Goal: Task Accomplishment & Management: Manage account settings

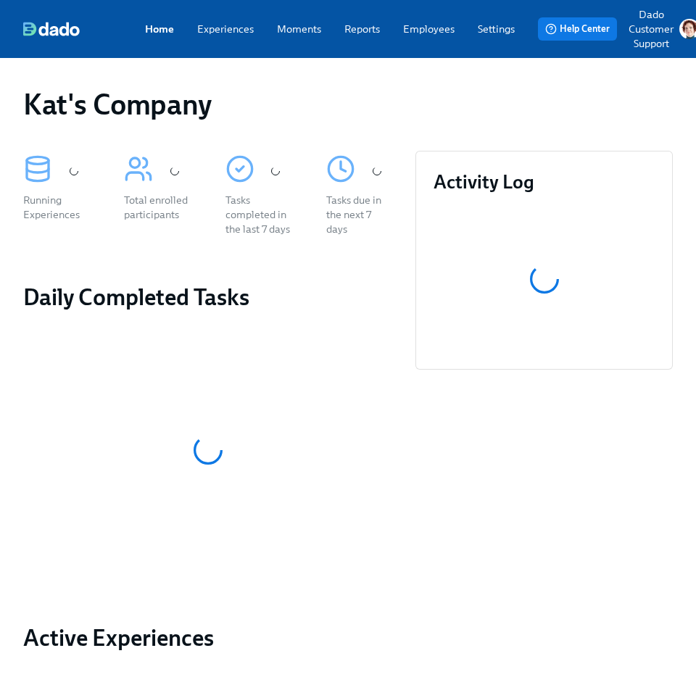
click at [220, 33] on link "Experiences" at bounding box center [225, 29] width 57 height 15
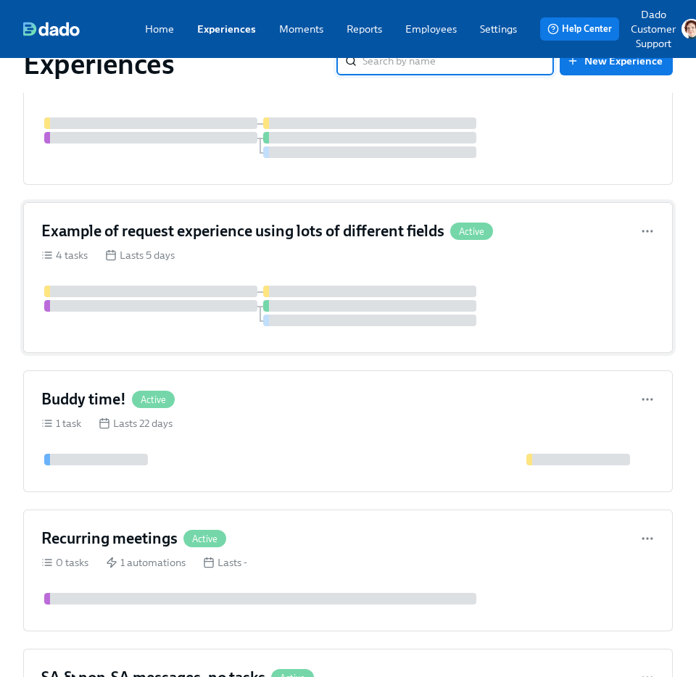
scroll to position [202, 0]
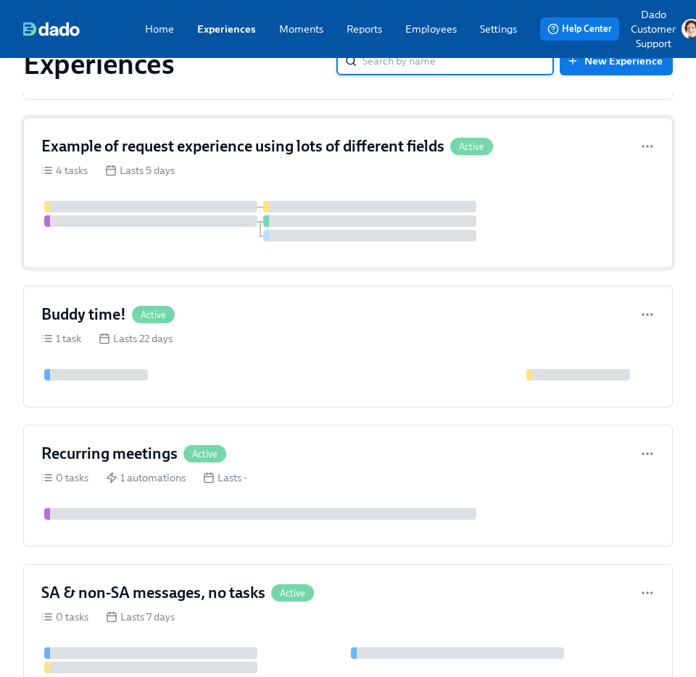
click at [284, 343] on div "1 task Lasts 22 days" at bounding box center [348, 338] width 614 height 15
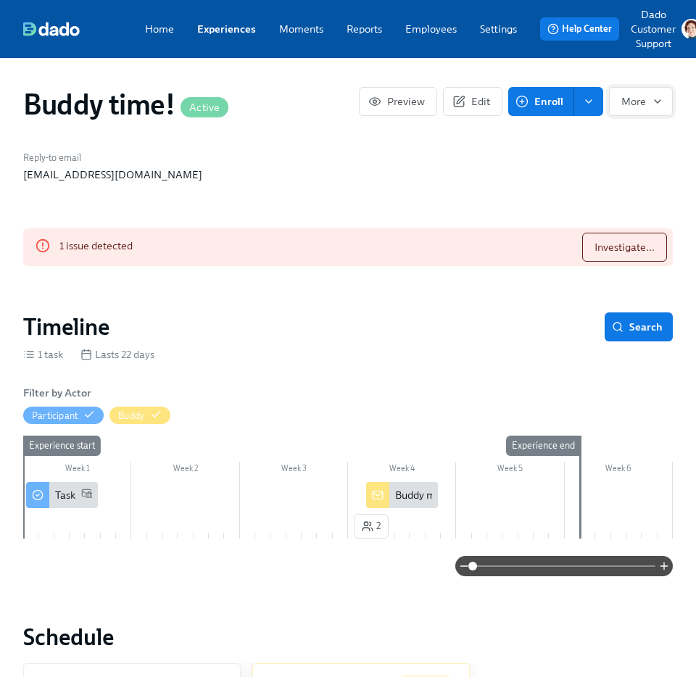
click at [632, 101] on span "More" at bounding box center [641, 101] width 39 height 15
click at [618, 191] on span "Import CSV" at bounding box center [633, 195] width 51 height 15
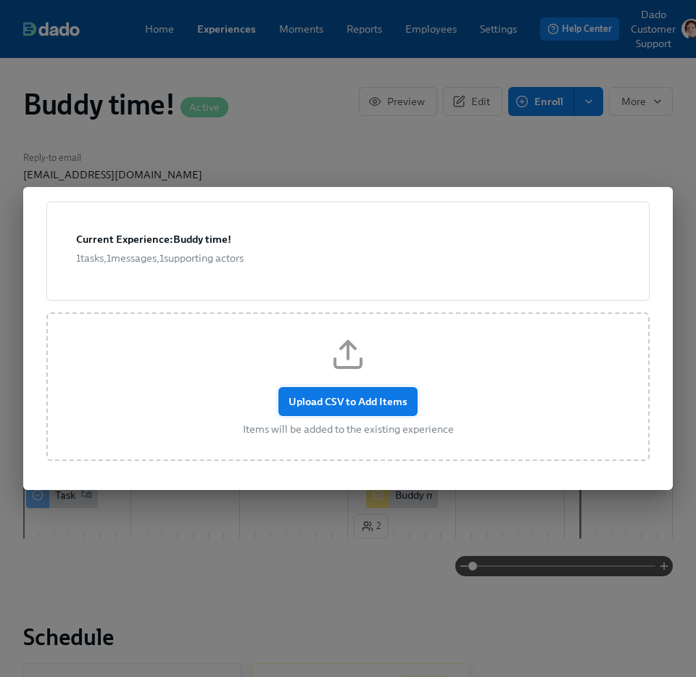
click at [358, 403] on span "Upload CSV to Add Items" at bounding box center [348, 402] width 119 height 15
click at [0, 0] on input "Upload CSV to Add Items" at bounding box center [0, 0] width 0 height 0
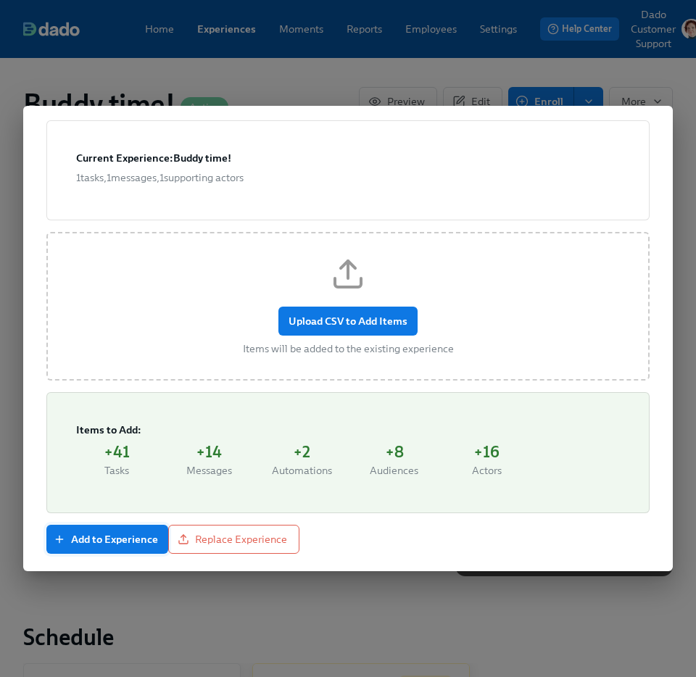
click at [98, 541] on span "Add to Experience" at bounding box center [108, 539] width 102 height 15
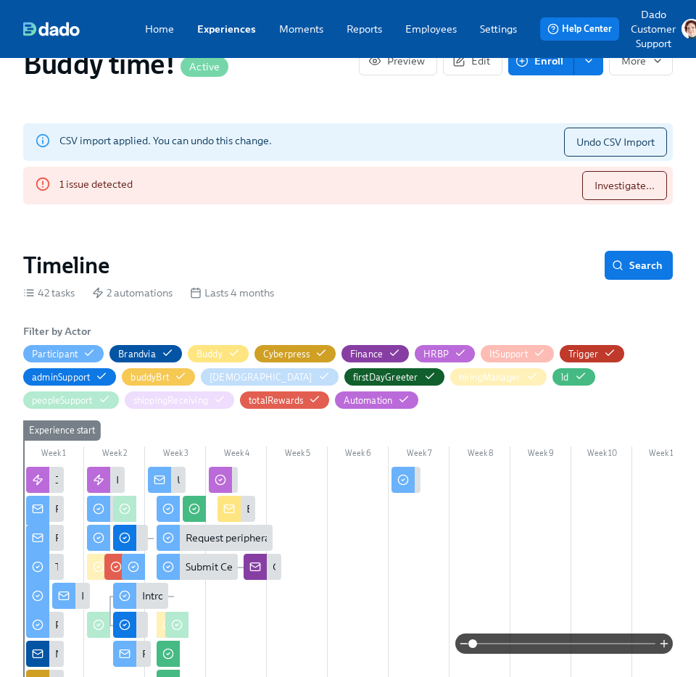
scroll to position [102, 0]
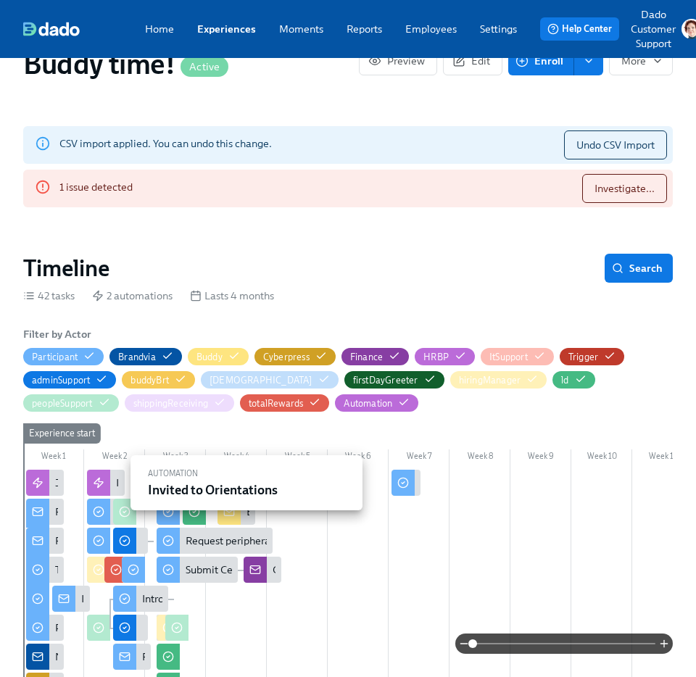
click at [110, 473] on div at bounding box center [98, 483] width 23 height 26
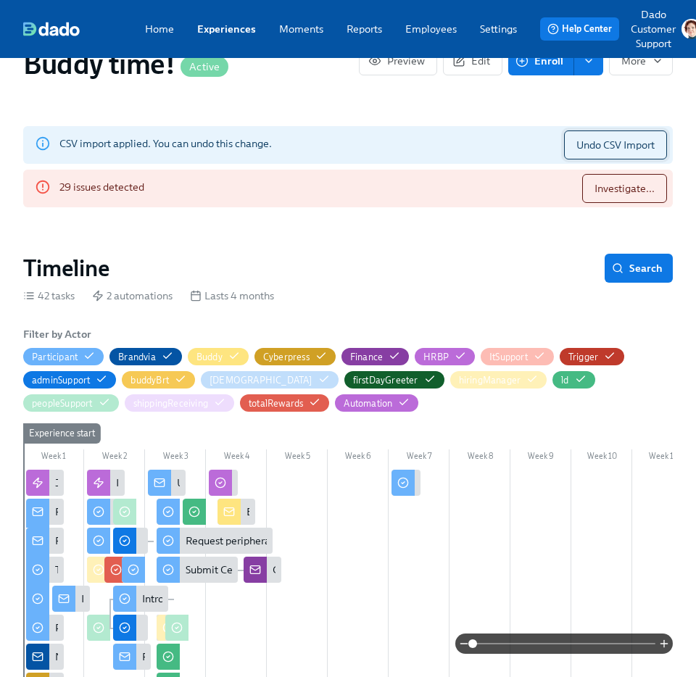
click at [626, 139] on span "Undo CSV Import" at bounding box center [616, 145] width 78 height 15
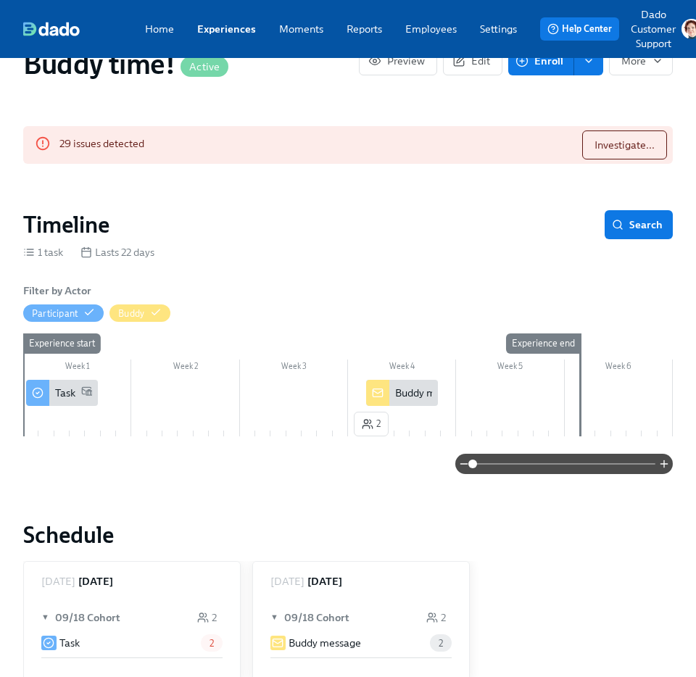
click at [63, 384] on div "Task" at bounding box center [62, 393] width 72 height 26
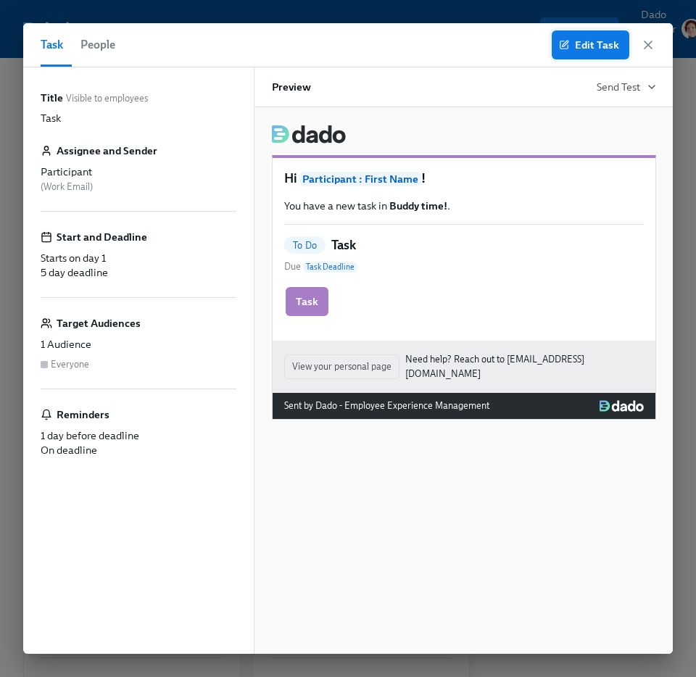
click at [569, 40] on icon "button" at bounding box center [564, 45] width 10 height 10
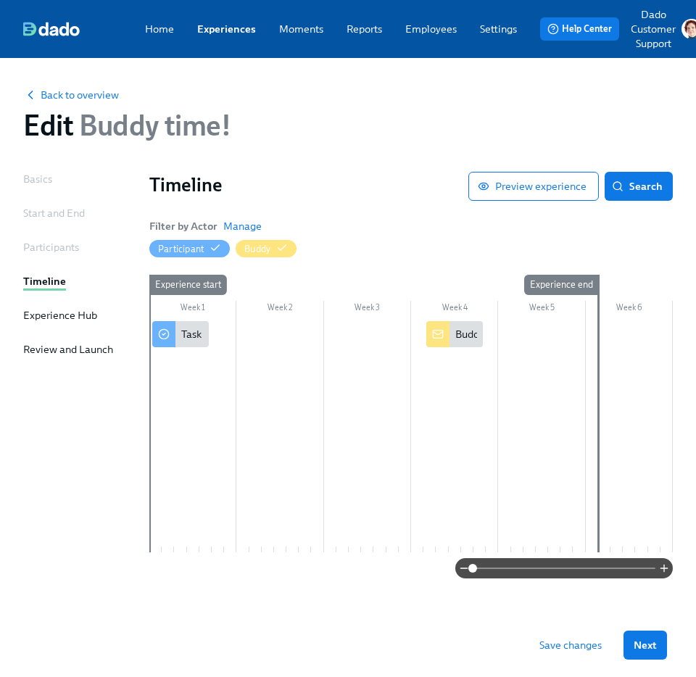
click at [313, 376] on div at bounding box center [411, 436] width 524 height 231
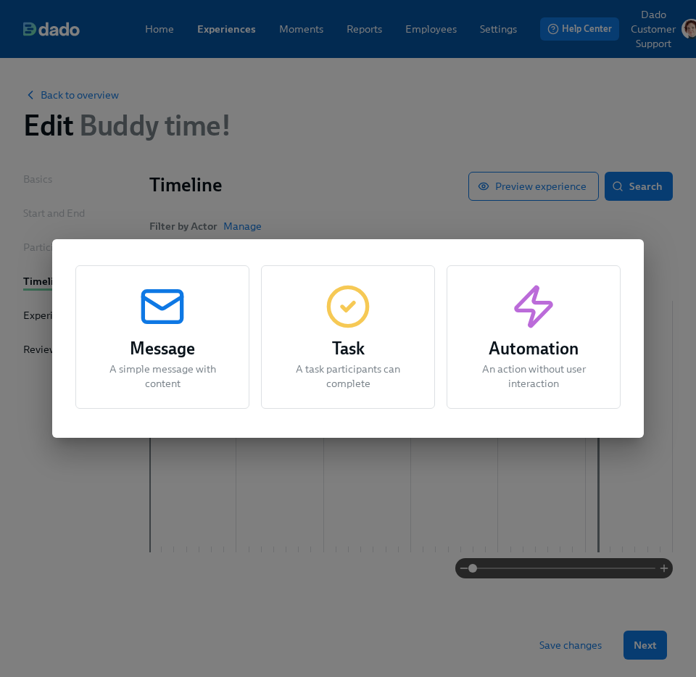
click at [422, 328] on div "Task A task participants can complete" at bounding box center [348, 337] width 174 height 144
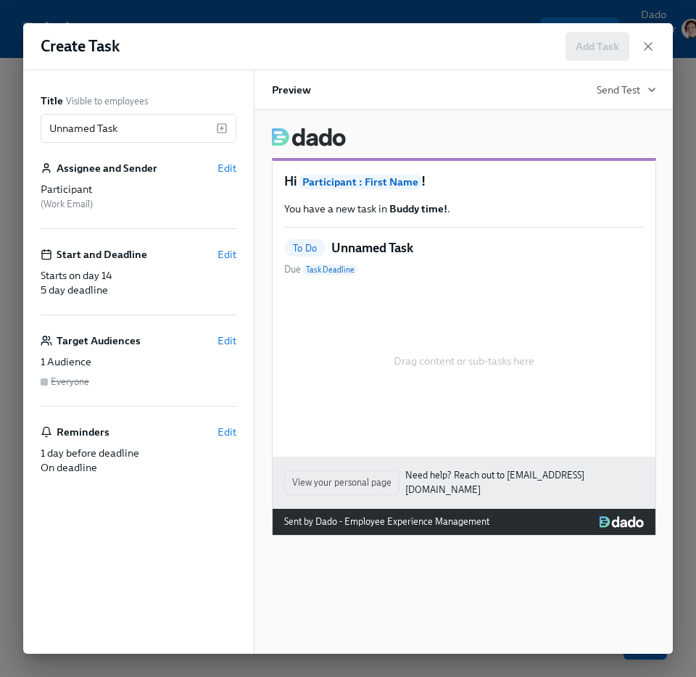
click at [369, 16] on div "Create Task Add Task Title Visible to employees Unnamed Task ​ Assignee and Sen…" at bounding box center [348, 338] width 696 height 677
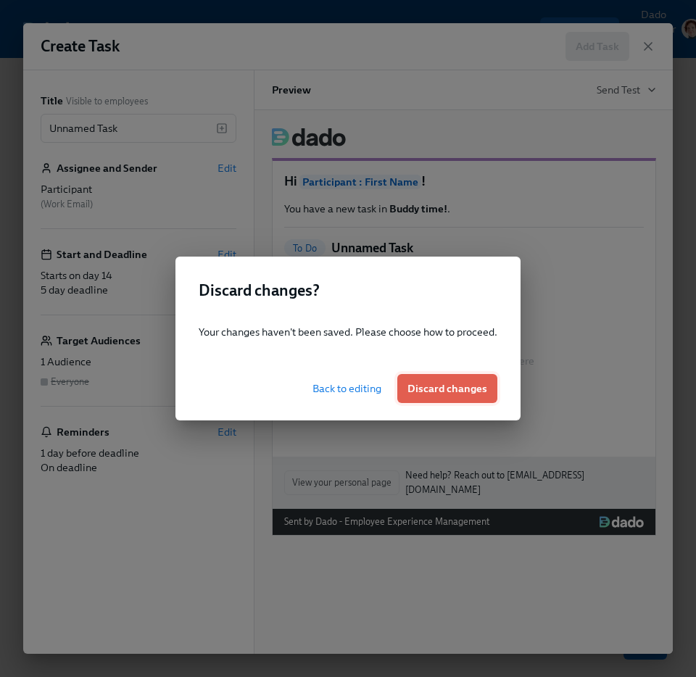
click at [434, 401] on button "Discard changes" at bounding box center [447, 388] width 100 height 29
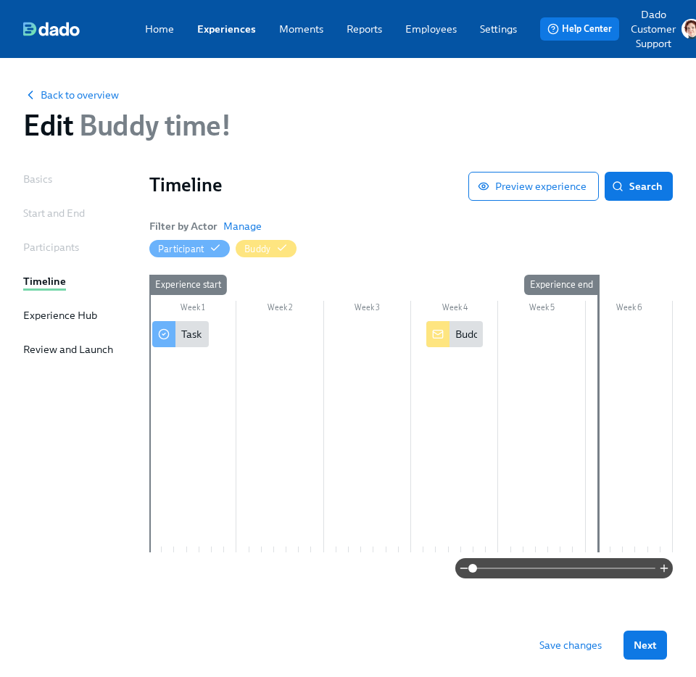
drag, startPoint x: 165, startPoint y: 392, endPoint x: 245, endPoint y: 41, distance: 359.4
click at [0, 0] on div "Home Experiences Moments Reports Employees Settings Review us on G2 Help Center…" at bounding box center [362, 338] width 725 height 677
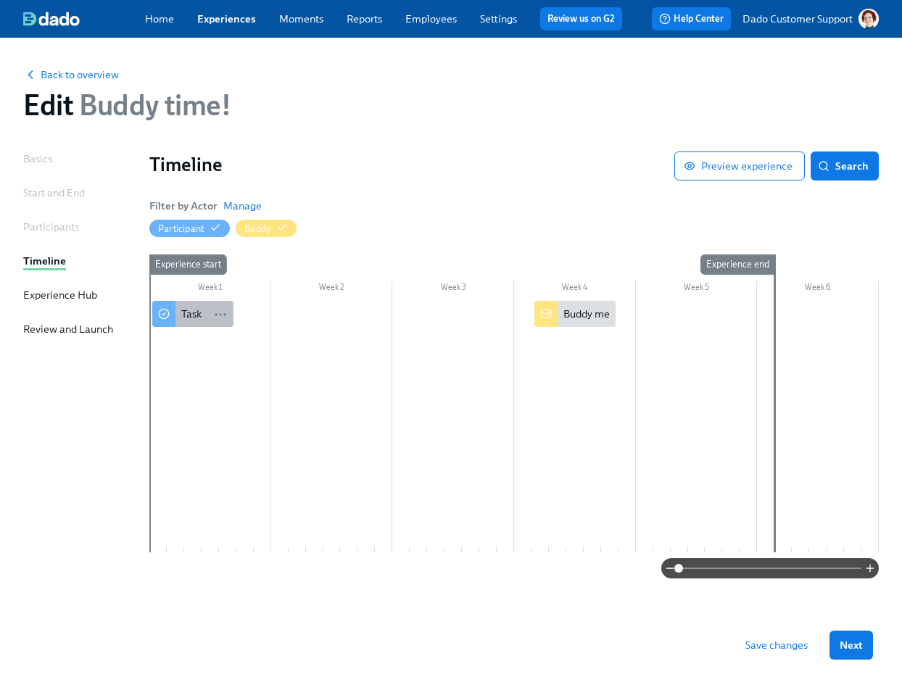
click at [188, 308] on div "Task" at bounding box center [191, 314] width 20 height 15
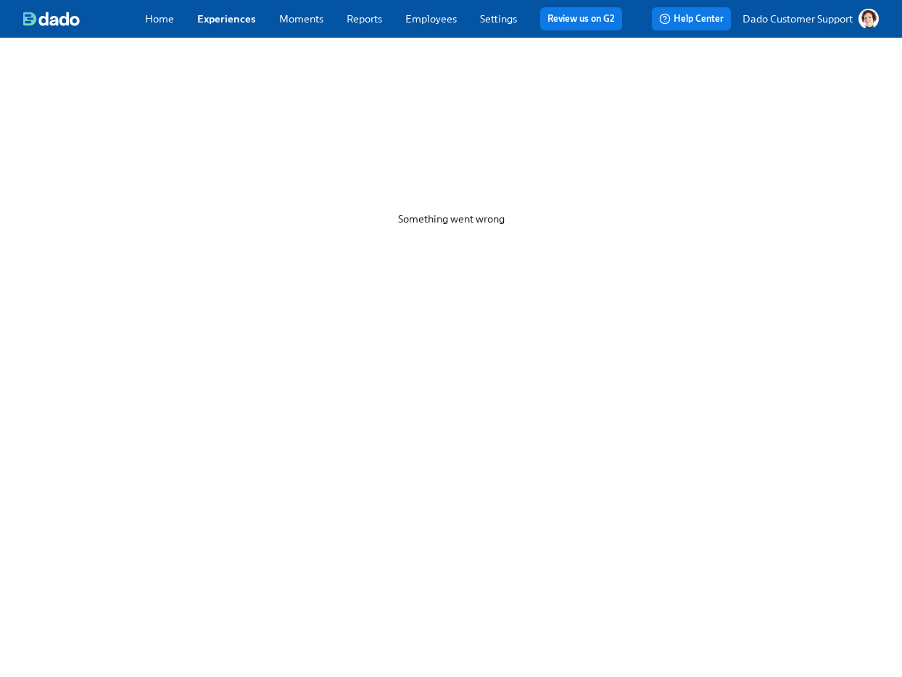
click at [212, 12] on link "Experiences" at bounding box center [226, 18] width 59 height 13
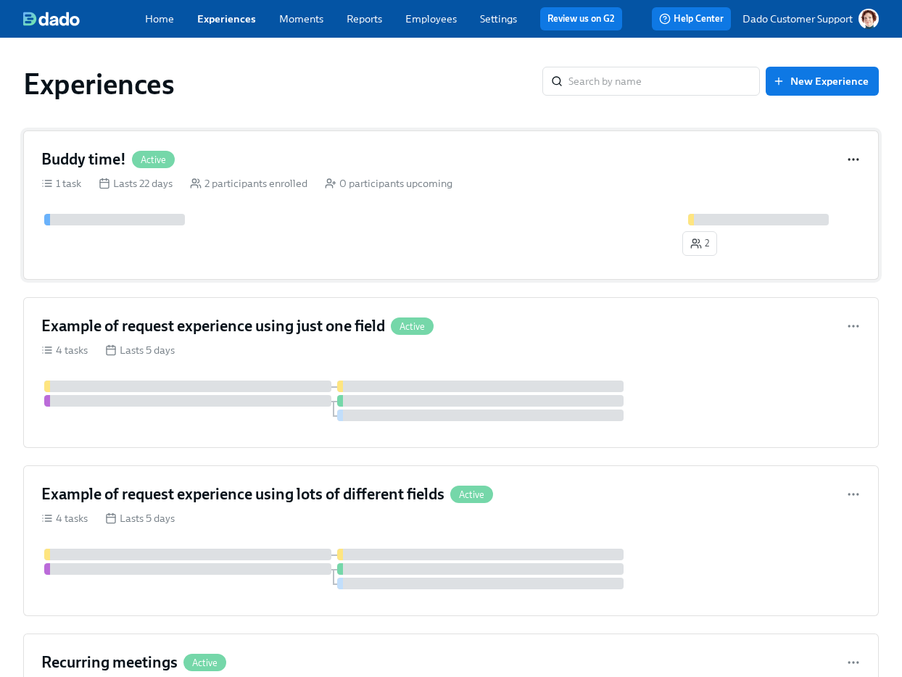
click at [854, 157] on icon "button" at bounding box center [853, 159] width 15 height 15
drag, startPoint x: 857, startPoint y: 159, endPoint x: 653, endPoint y: 126, distance: 207.1
click at [653, 126] on div "Duplicate" at bounding box center [451, 338] width 902 height 677
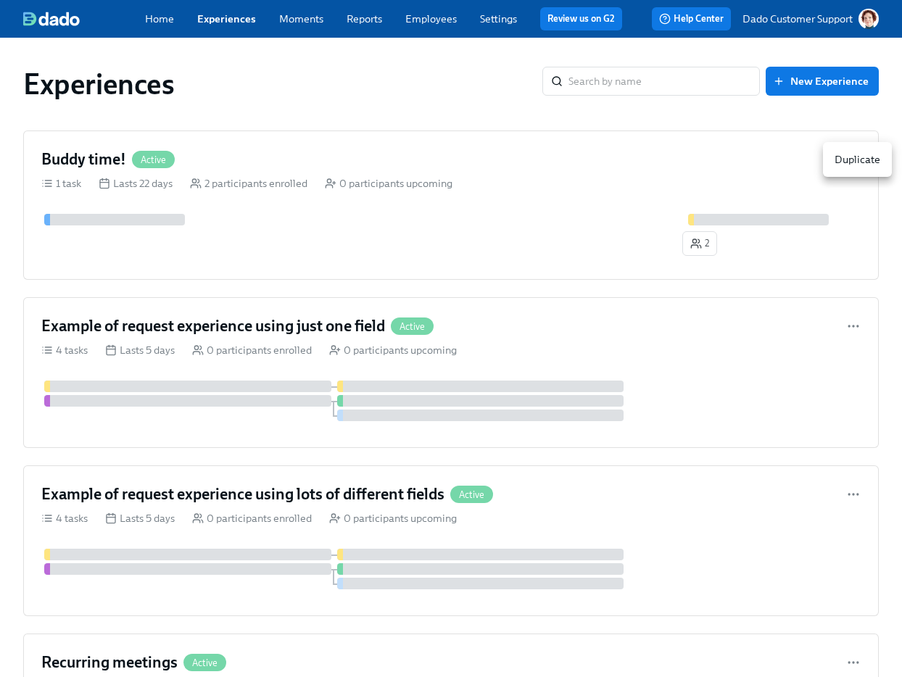
click at [653, 124] on div at bounding box center [451, 338] width 902 height 677
click at [698, 238] on icon "button" at bounding box center [696, 244] width 12 height 12
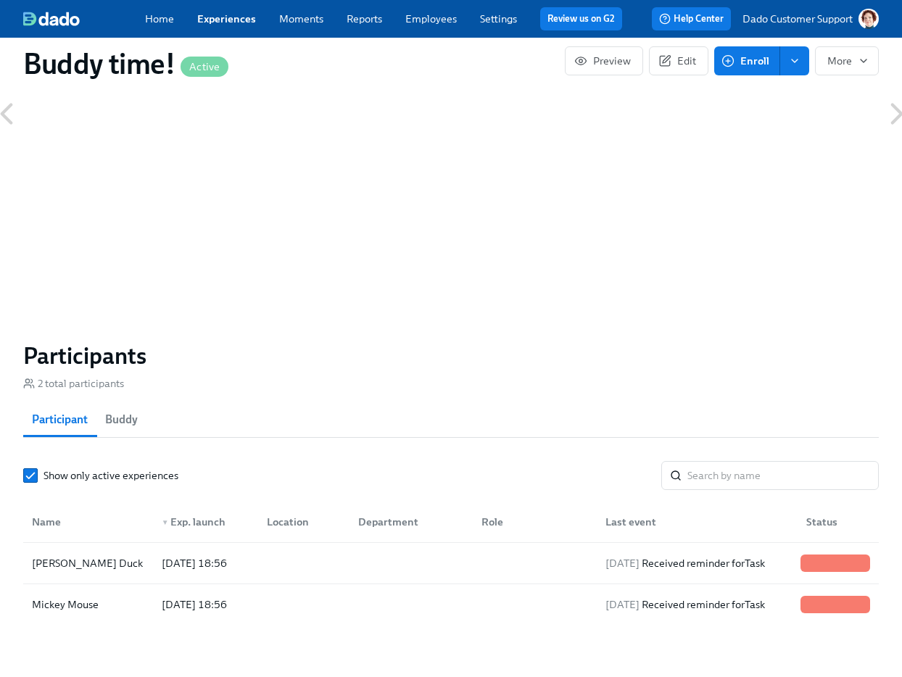
scroll to position [875, 0]
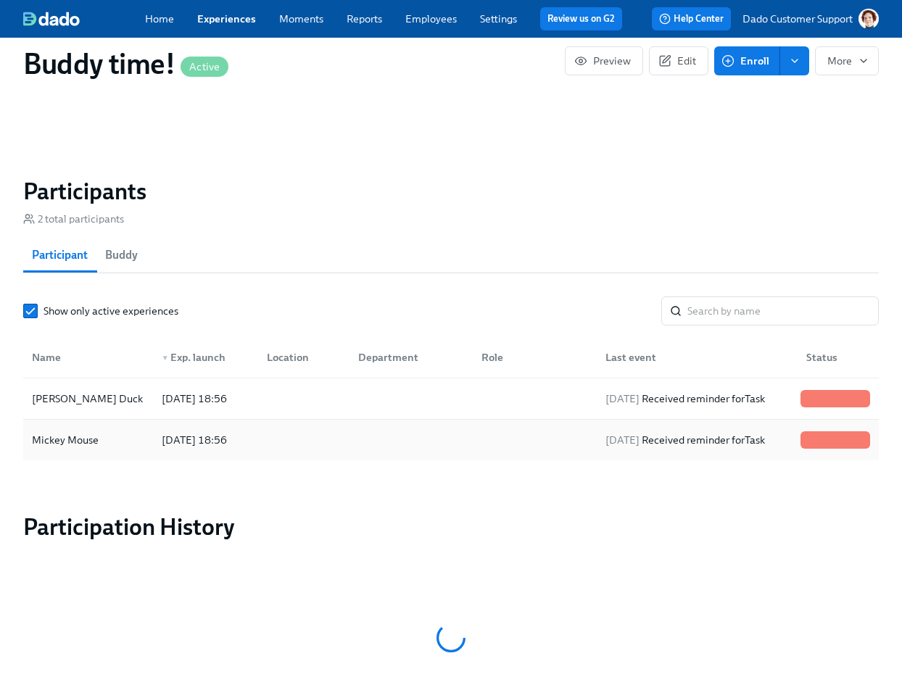
click at [62, 421] on div "Mickey Mouse 2025/09/18 18:56 2025/09/23 Received reminder for Task" at bounding box center [451, 440] width 856 height 41
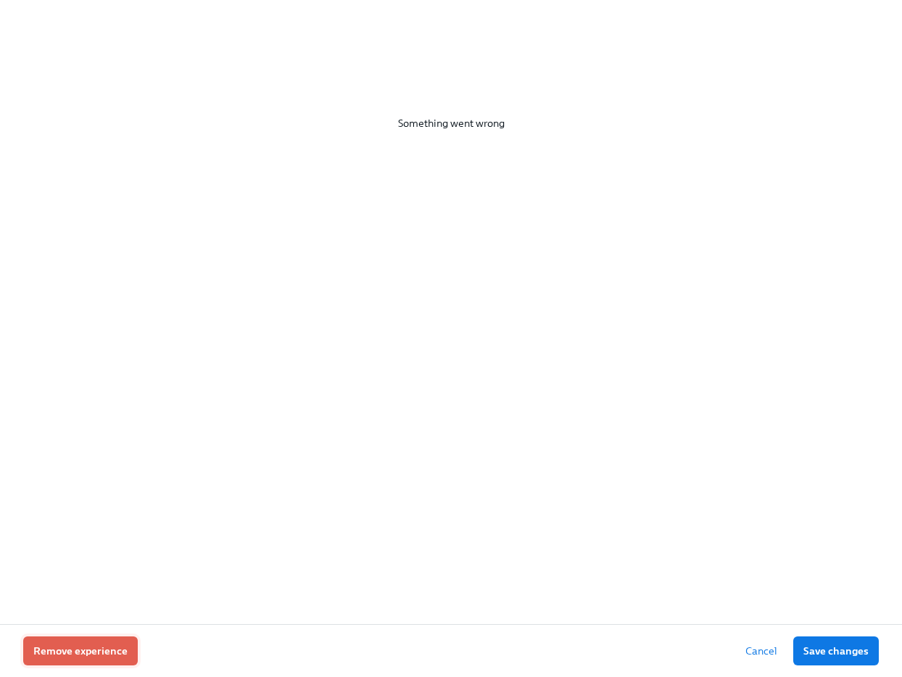
click at [73, 647] on span "Remove experience" at bounding box center [80, 651] width 94 height 15
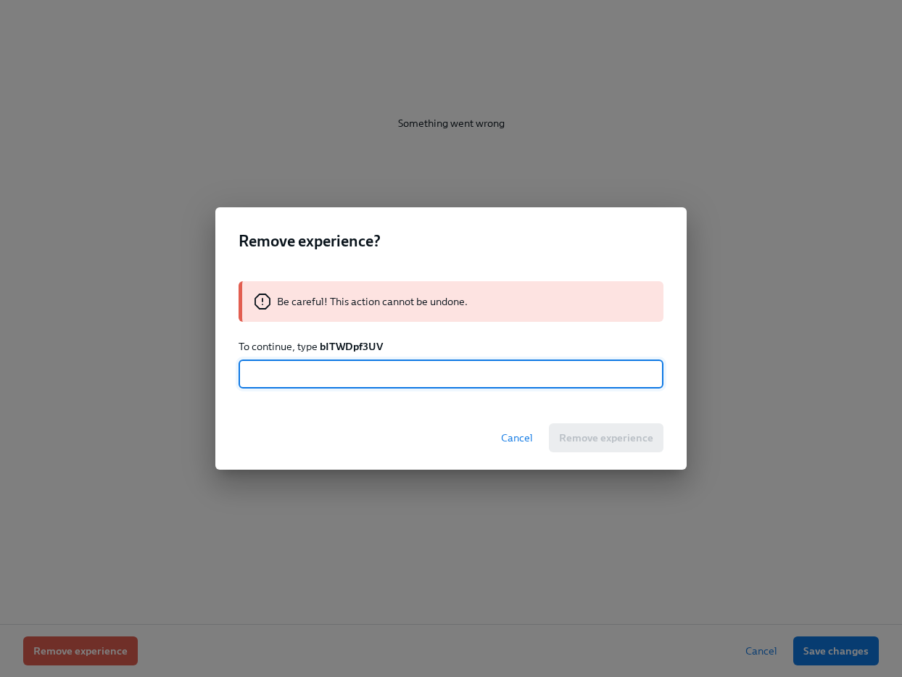
click at [329, 344] on strong "bITWDpf3UV" at bounding box center [351, 346] width 63 height 13
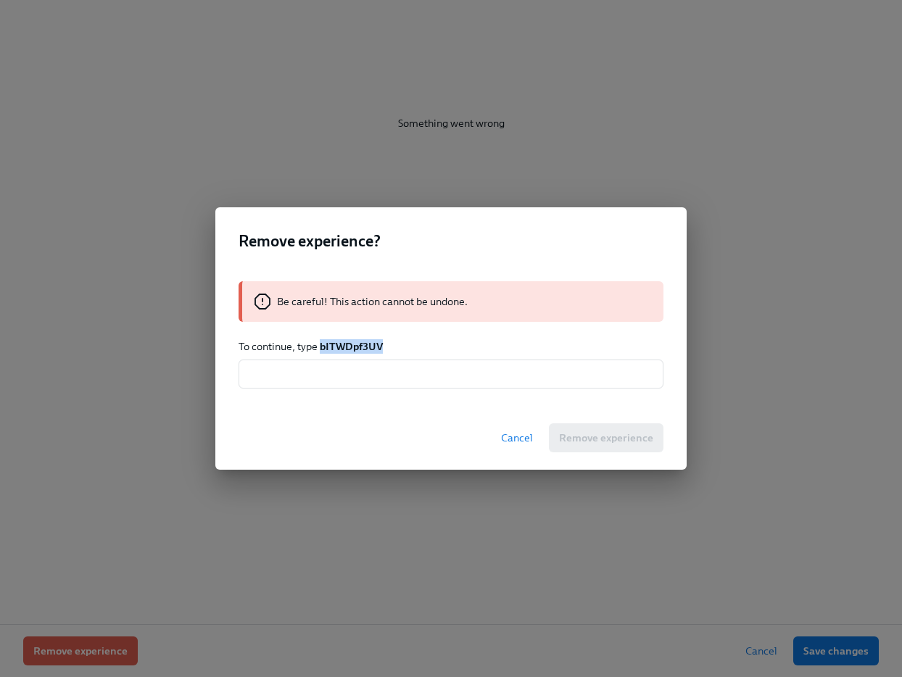
click at [329, 344] on strong "bITWDpf3UV" at bounding box center [351, 346] width 63 height 13
copy strong "bITWDpf3UV"
click at [329, 351] on strong "bITWDpf3UV" at bounding box center [351, 346] width 63 height 13
click at [318, 369] on input "text" at bounding box center [451, 374] width 425 height 29
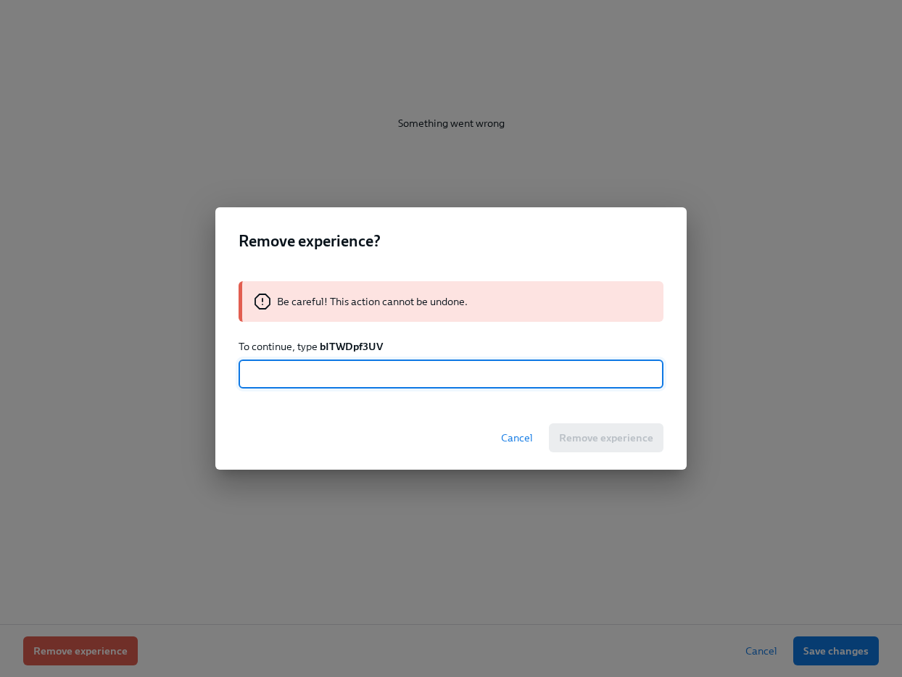
paste input "bITWDpf3UV"
type input "bITWDpf3UV"
click at [607, 450] on button "Remove experience" at bounding box center [606, 438] width 115 height 29
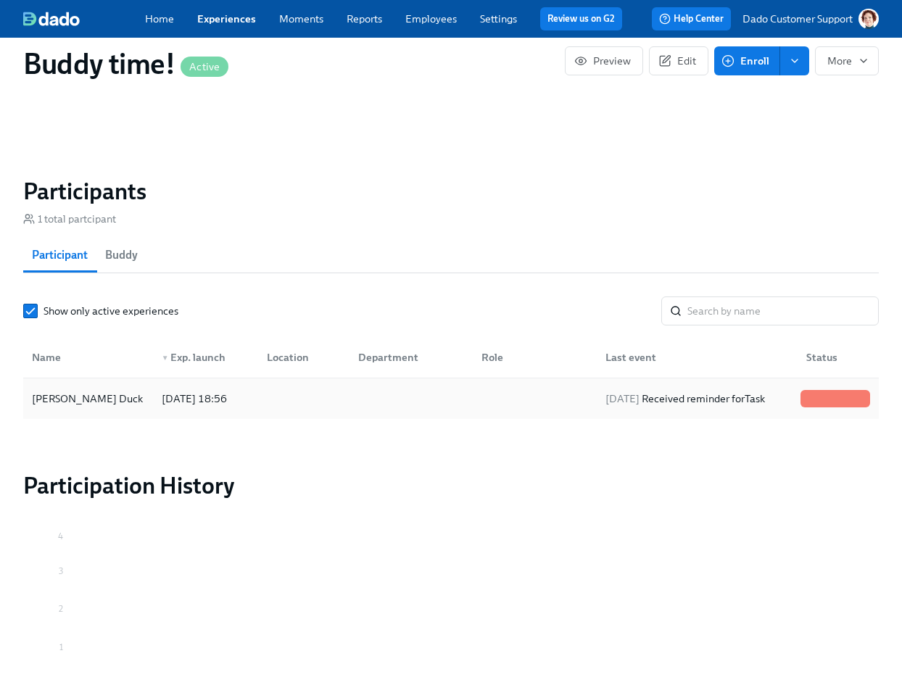
click at [126, 397] on div "Donald Duck" at bounding box center [88, 398] width 124 height 29
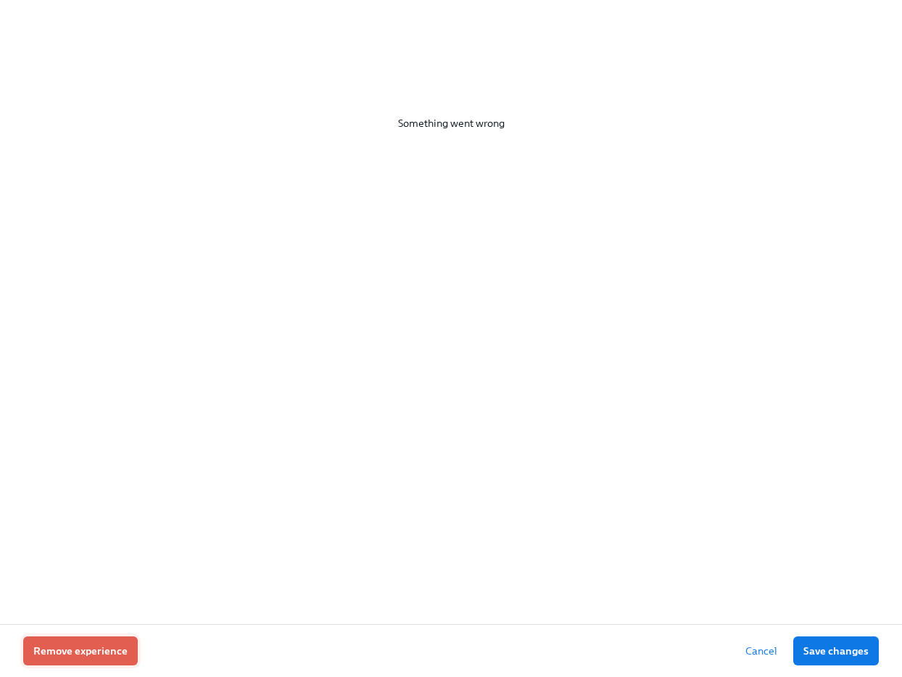
click at [63, 650] on span "Remove experience" at bounding box center [80, 651] width 94 height 15
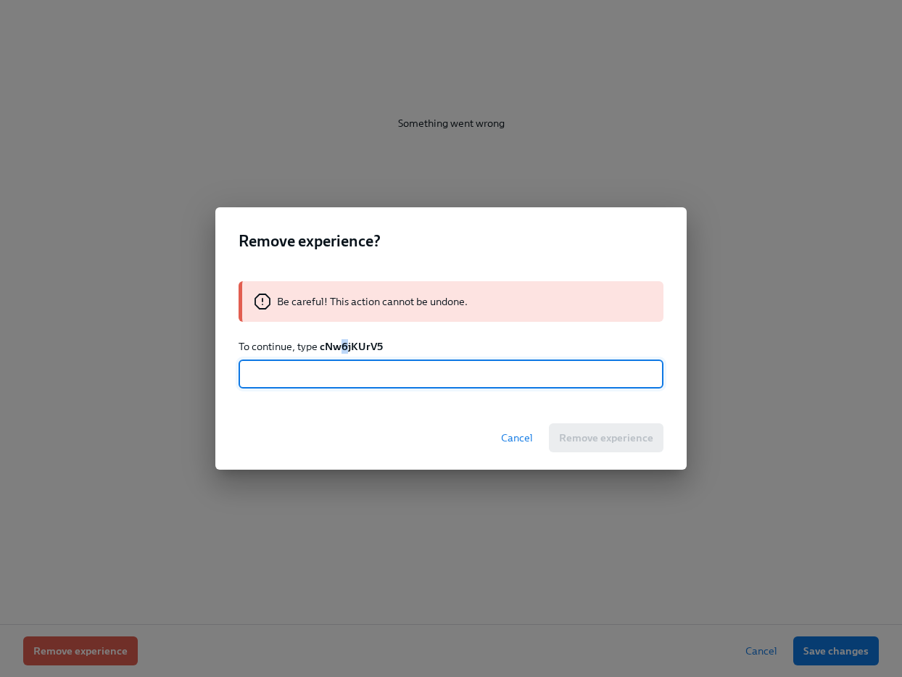
click at [344, 344] on strong "cNw6jKUrV5" at bounding box center [351, 346] width 63 height 13
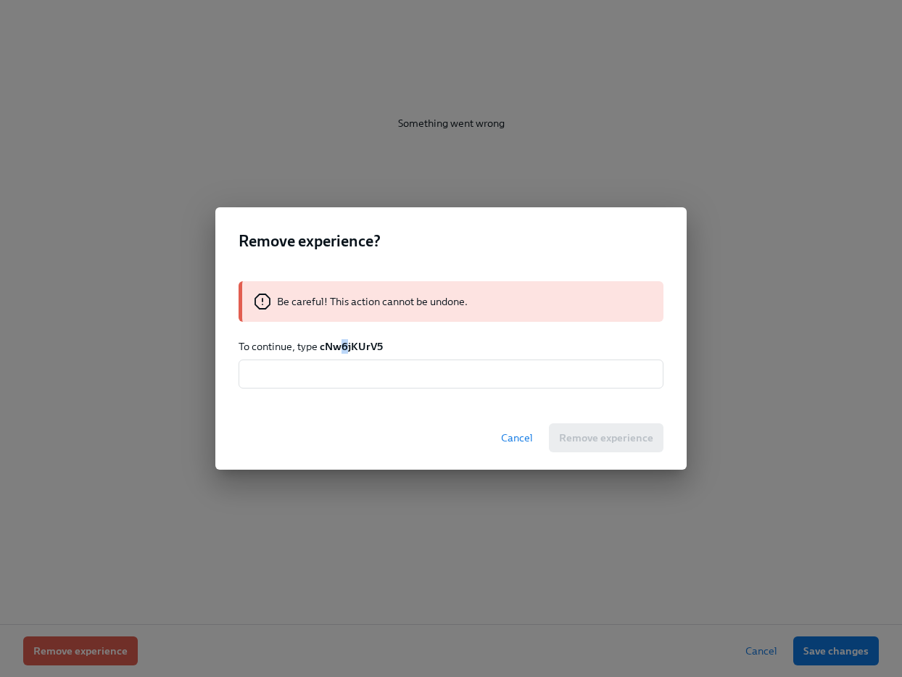
click at [344, 344] on strong "cNw6jKUrV5" at bounding box center [351, 346] width 63 height 13
copy strong "6"
click at [354, 347] on strong "cNw6jKUrV5" at bounding box center [351, 346] width 63 height 13
copy strong "cNw6jKUrV5"
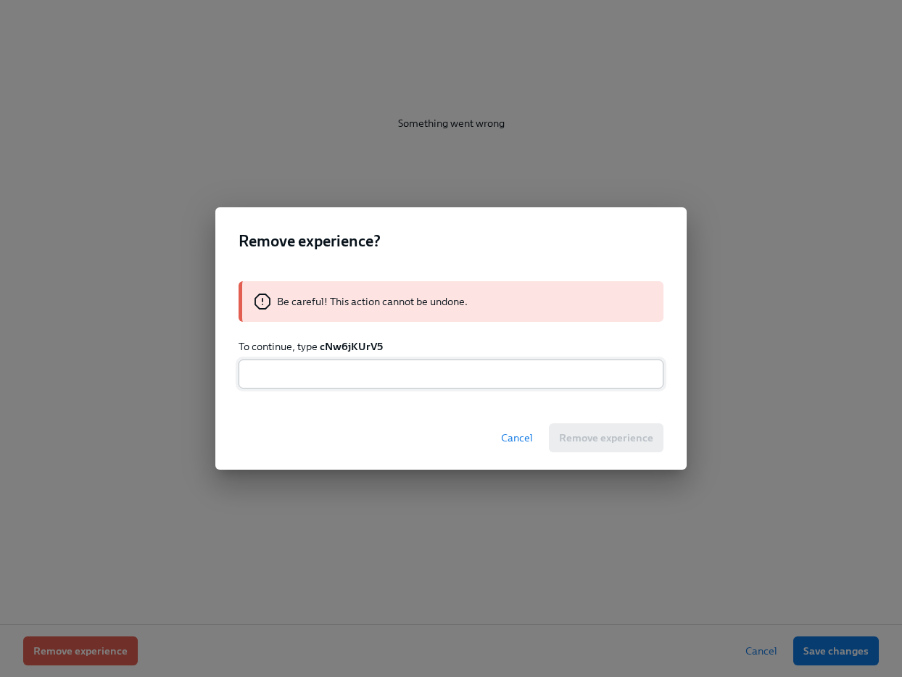
click at [335, 384] on input "text" at bounding box center [451, 374] width 425 height 29
paste input "cNw6jKUrV5"
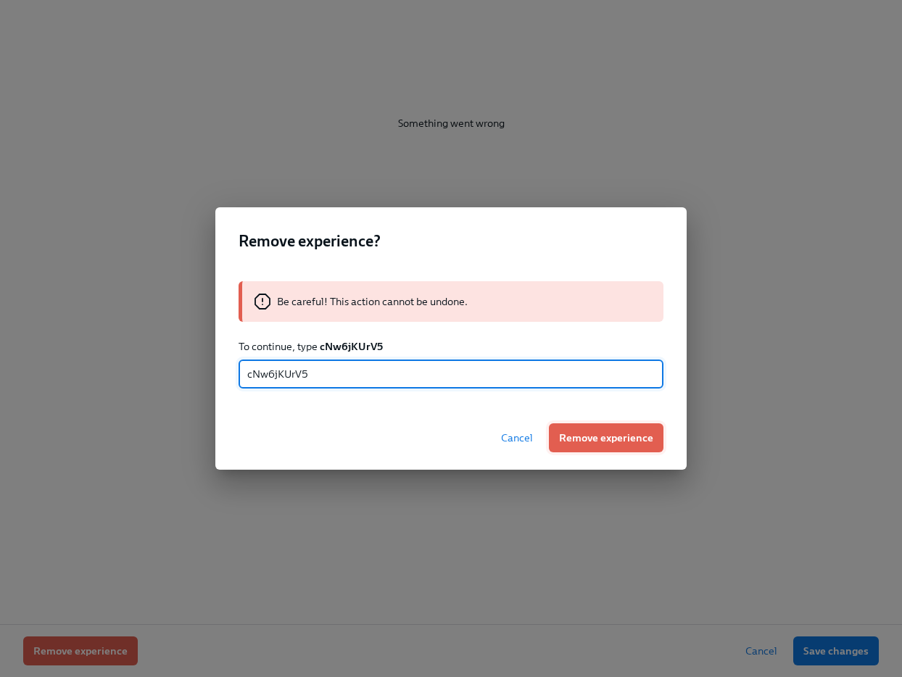
type input "cNw6jKUrV5"
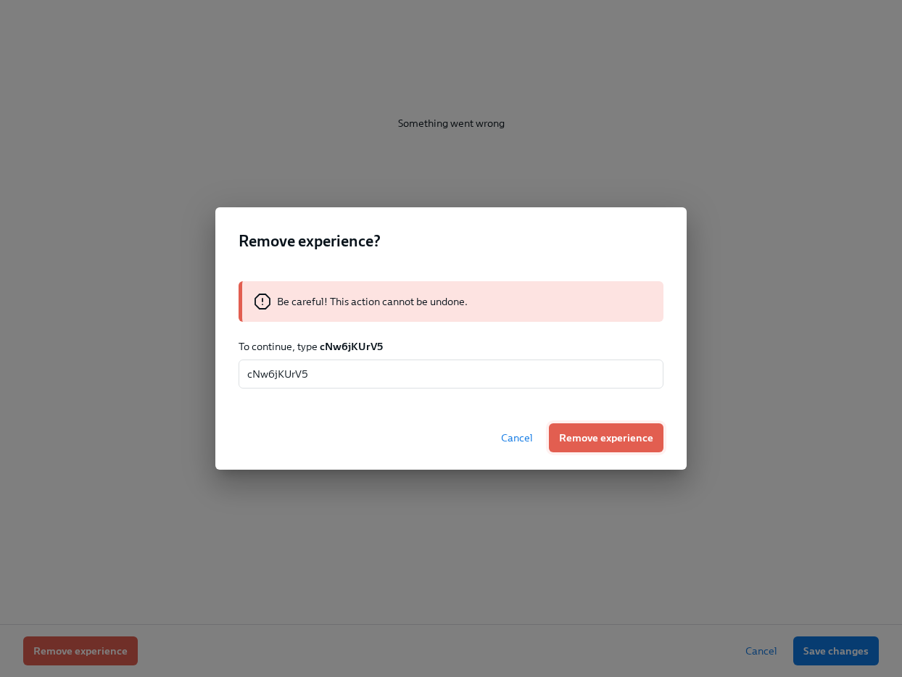
click at [592, 447] on button "Remove experience" at bounding box center [606, 438] width 115 height 29
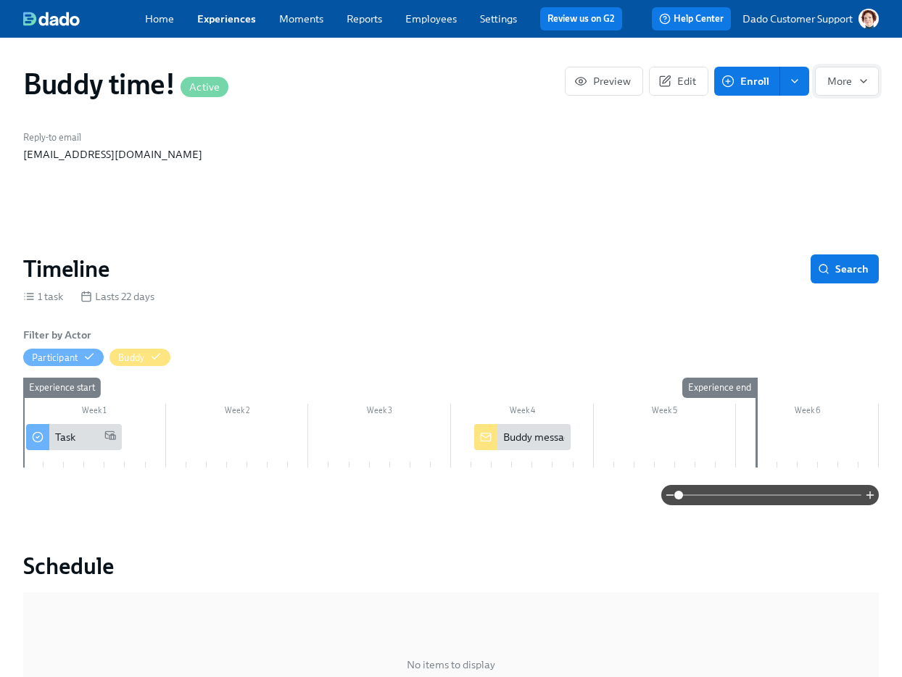
click at [840, 76] on span "More" at bounding box center [846, 81] width 39 height 15
click at [825, 107] on li "Stop" at bounding box center [831, 116] width 94 height 29
click at [213, 17] on div at bounding box center [451, 338] width 902 height 677
click at [213, 17] on link "Experiences" at bounding box center [226, 18] width 59 height 13
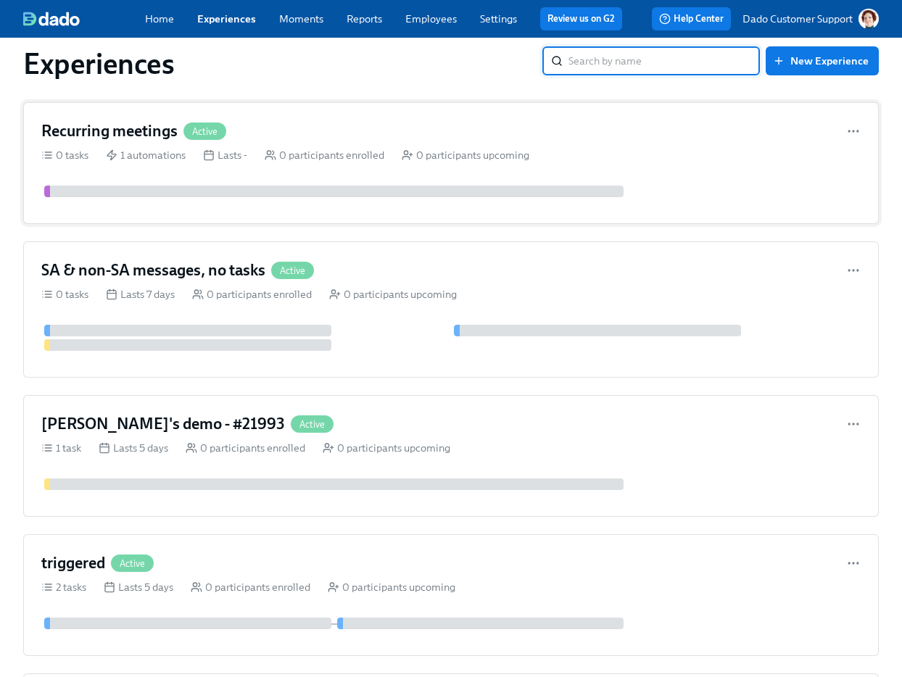
scroll to position [431, 0]
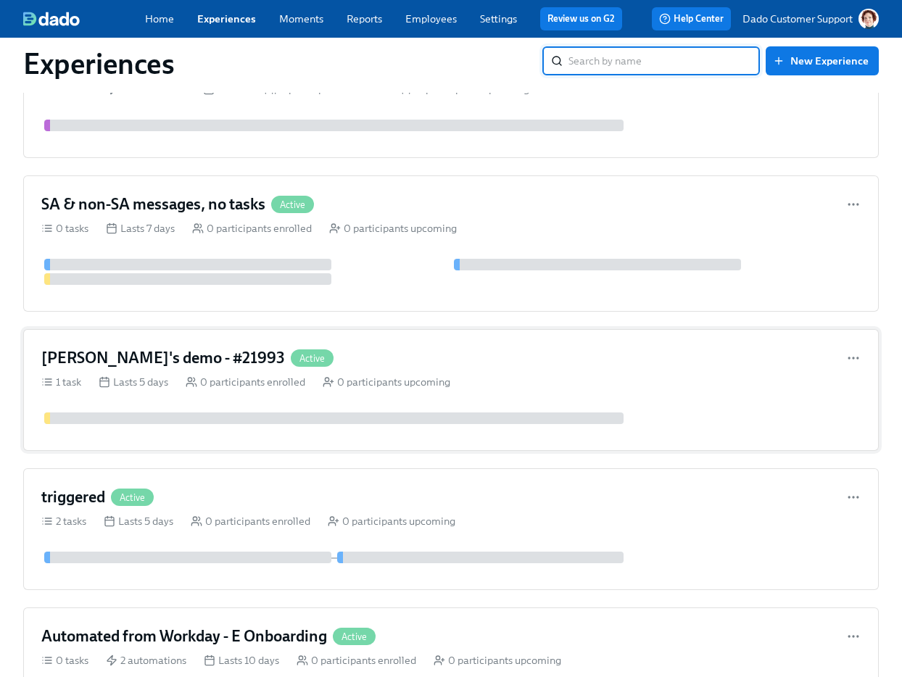
click at [409, 408] on div "Rothy's demo - #21993 Active 1 task Lasts 5 days 0 participants enrolled 0 part…" at bounding box center [451, 390] width 856 height 122
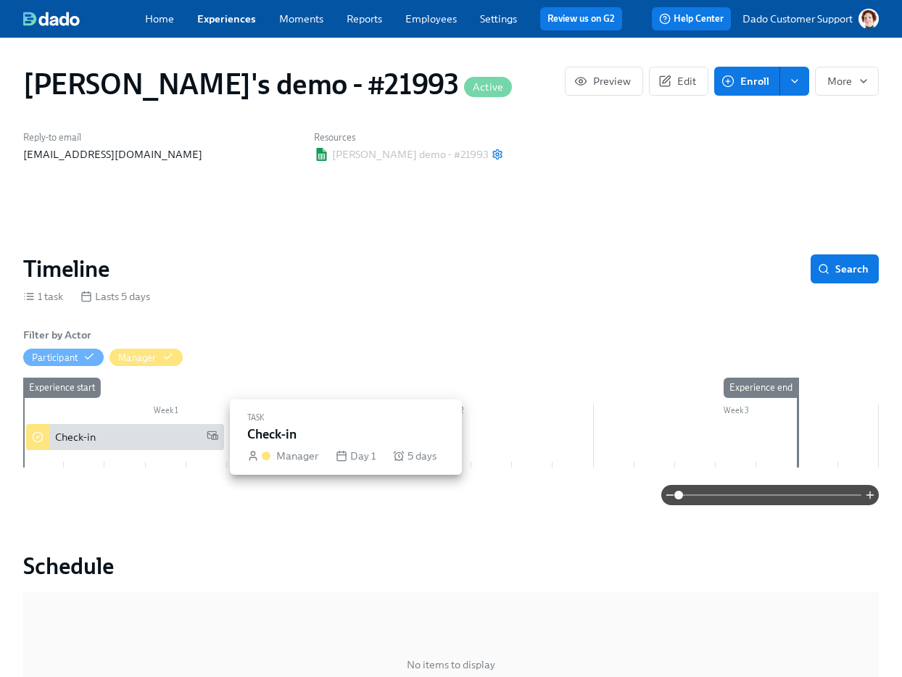
click at [142, 432] on div "Check-in" at bounding box center [136, 437] width 163 height 15
click at [61, 439] on div "Check-in" at bounding box center [75, 437] width 41 height 15
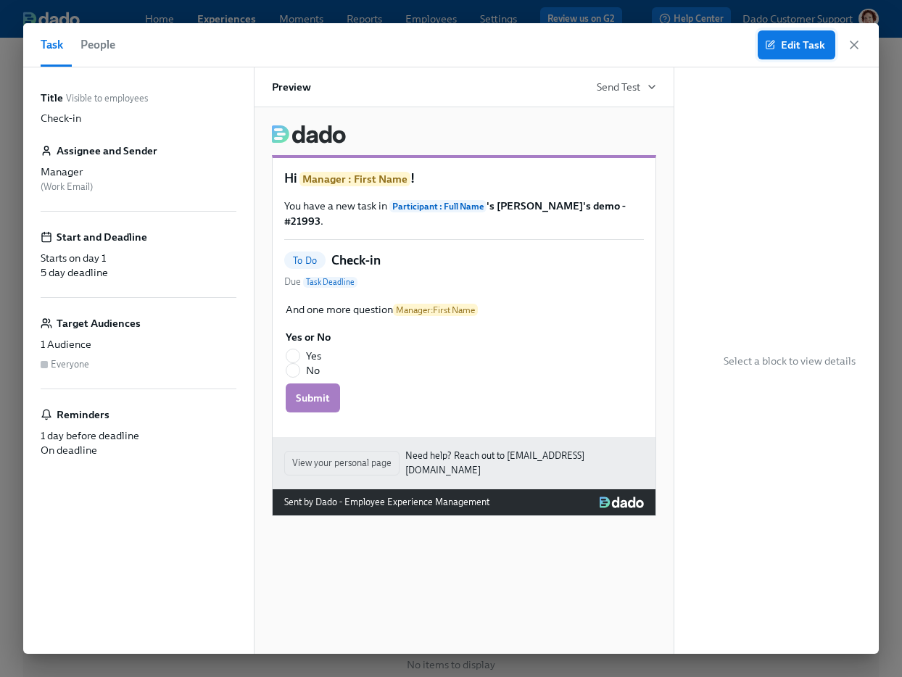
click at [802, 57] on button "Edit Task" at bounding box center [797, 44] width 78 height 29
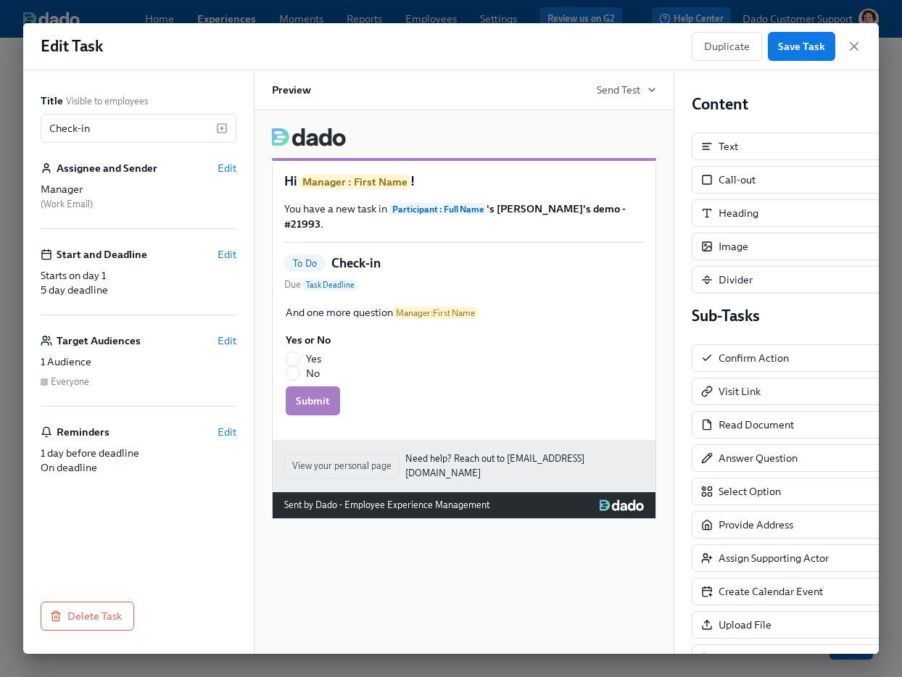
click at [231, 424] on div "Title Visible to employees Check-in ​ Assignee and Sender Edit Manager ( Work E…" at bounding box center [139, 331] width 196 height 474
click at [227, 430] on span "Edit" at bounding box center [227, 432] width 19 height 15
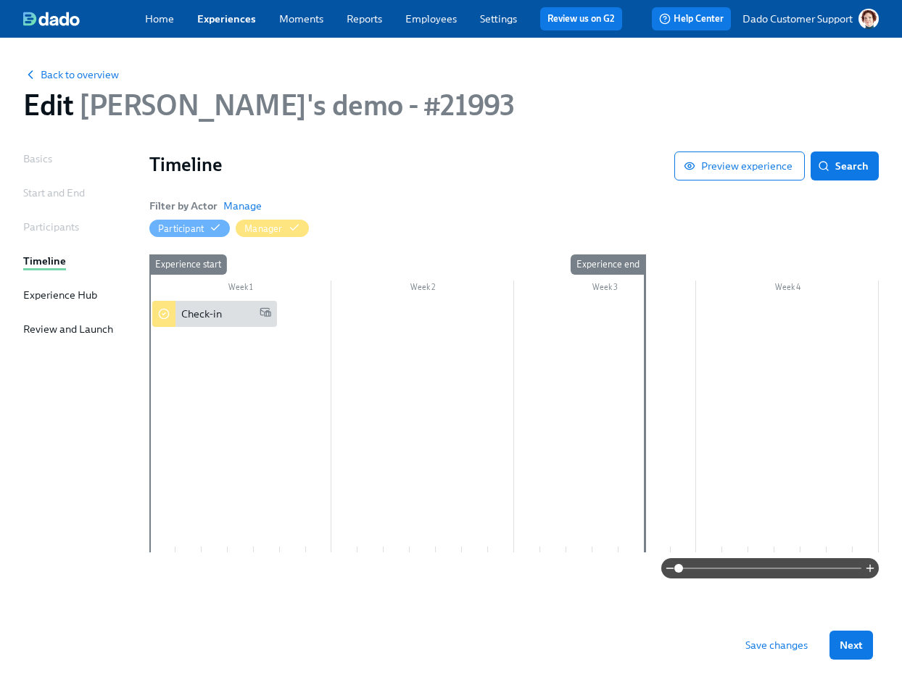
click at [388, 321] on div at bounding box center [514, 427] width 730 height 252
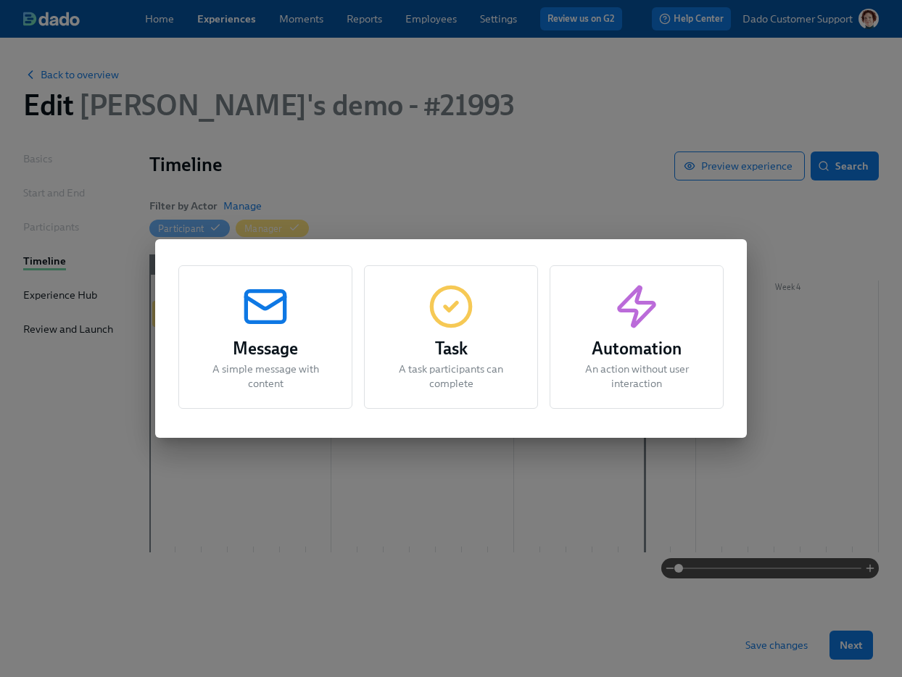
click at [447, 313] on icon "button" at bounding box center [451, 307] width 46 height 46
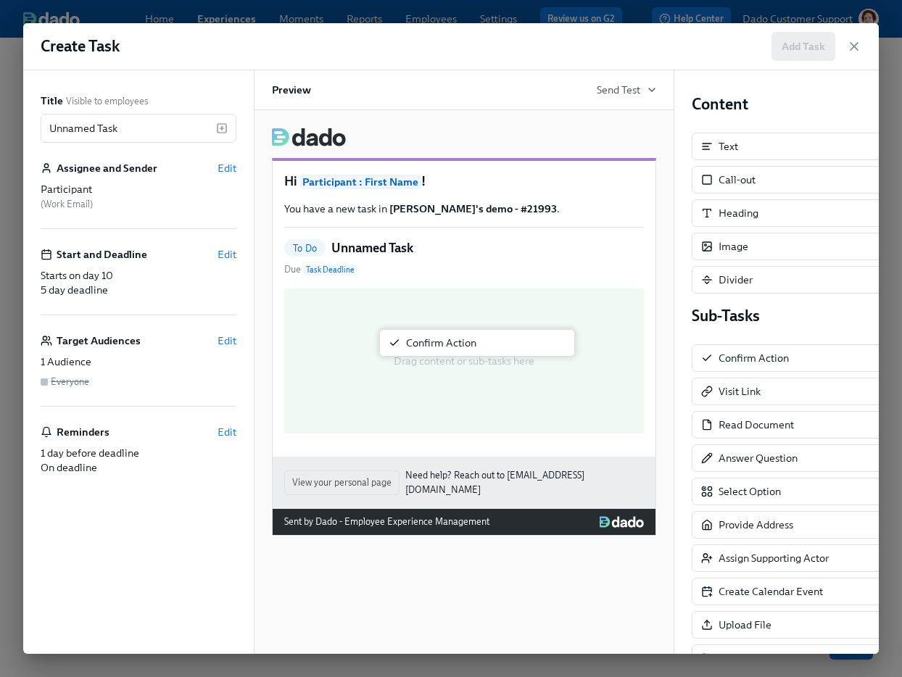
drag, startPoint x: 804, startPoint y: 355, endPoint x: 453, endPoint y: 326, distance: 351.5
click at [452, 326] on div "Title Visible to employees Unnamed Task ​ Assignee and Sender Edit Participant …" at bounding box center [451, 362] width 856 height 584
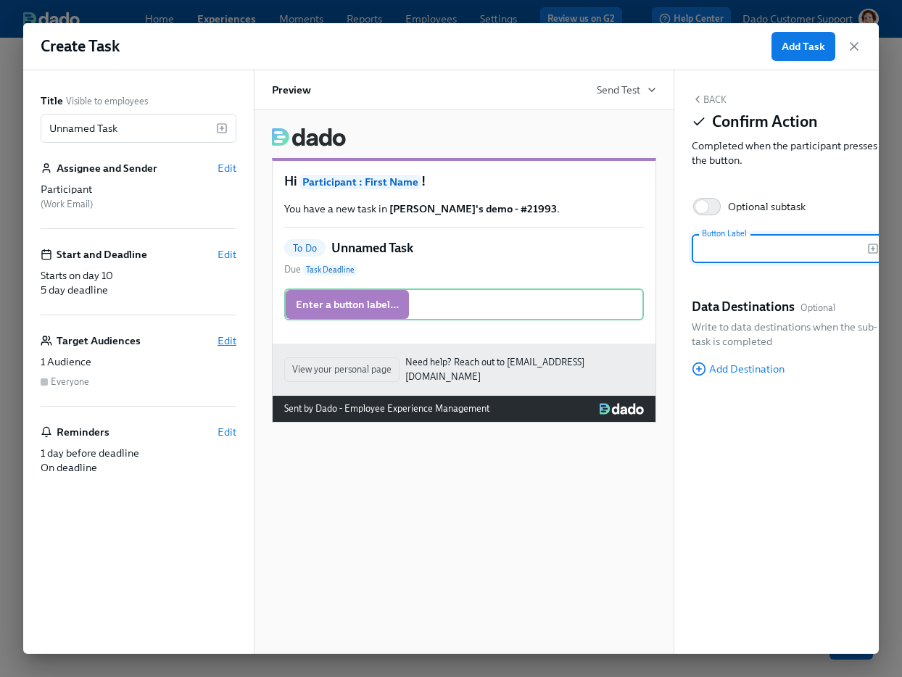
click at [226, 341] on span "Edit" at bounding box center [227, 341] width 19 height 15
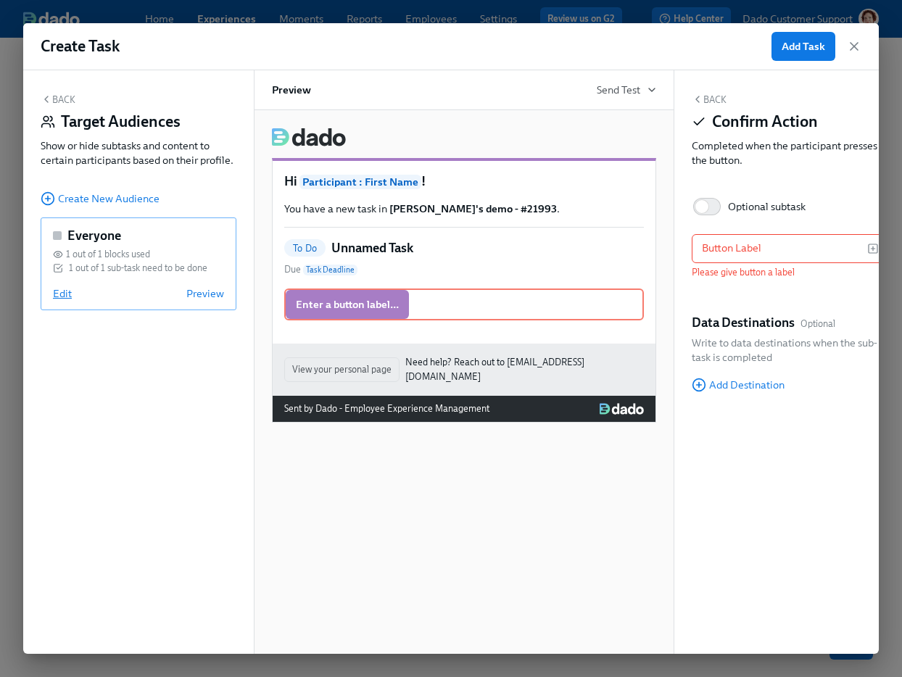
click at [66, 289] on span "Edit" at bounding box center [62, 293] width 19 height 15
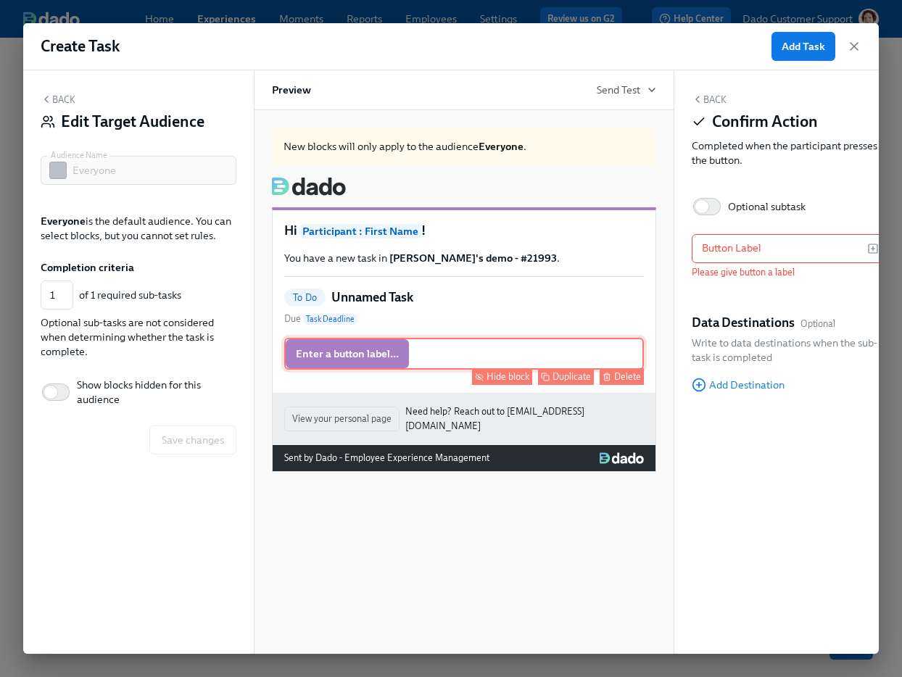
click at [498, 376] on div "Hide block" at bounding box center [508, 376] width 43 height 11
type input "0"
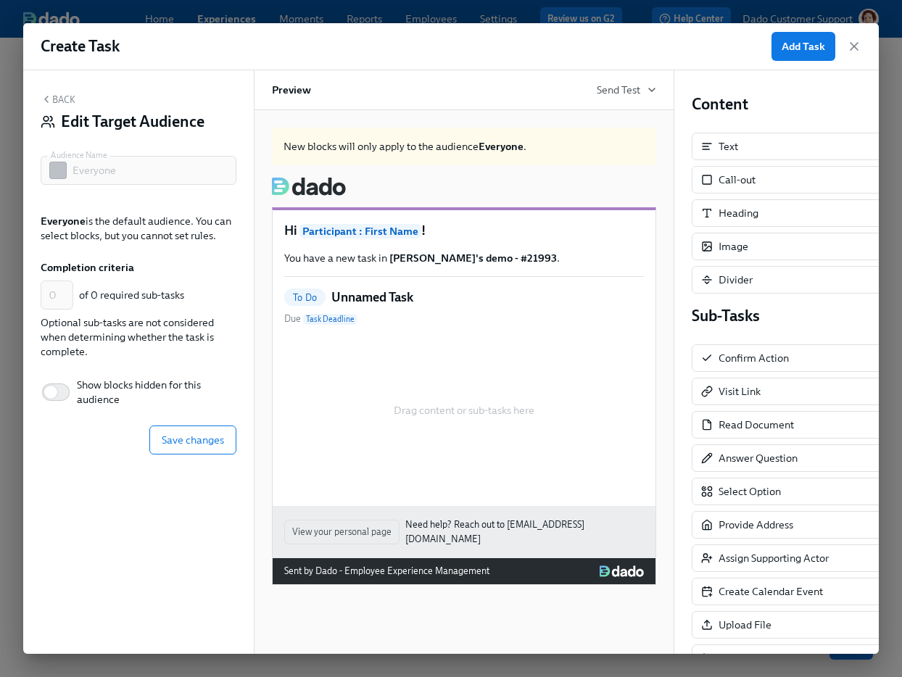
click at [207, 458] on div "Back Edit Target Audience Audience Name Everyone Audience Name Everyone is the …" at bounding box center [138, 362] width 231 height 584
click at [203, 448] on button "Save changes" at bounding box center [192, 440] width 87 height 29
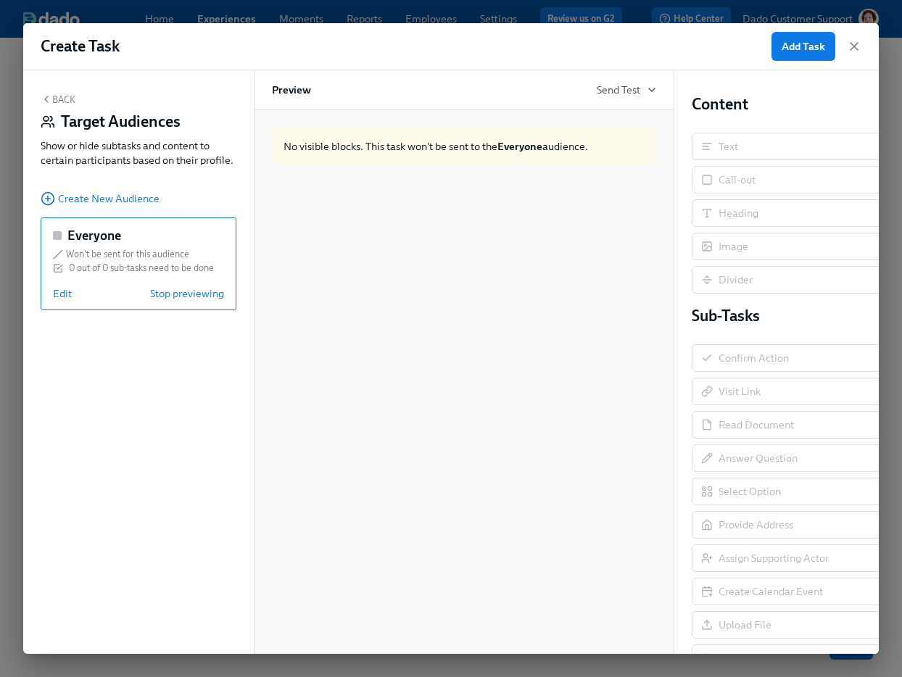
click at [194, 303] on div "Everyone Won't be sent for this audience 0 out of 0 sub-tasks need to be done E…" at bounding box center [139, 264] width 196 height 93
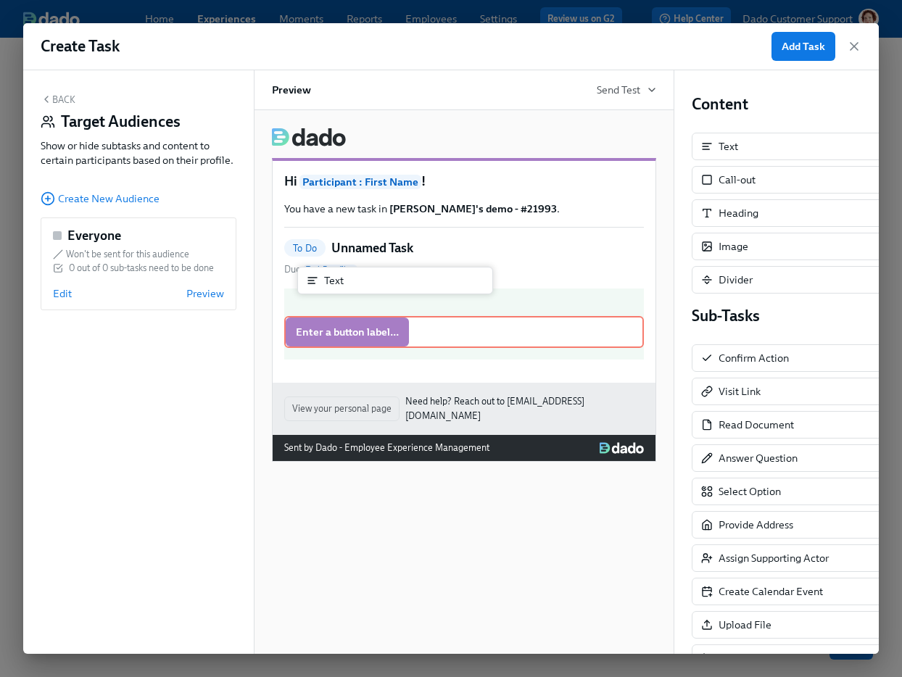
drag, startPoint x: 748, startPoint y: 136, endPoint x: 347, endPoint y: 271, distance: 422.9
click at [346, 272] on div "Back Target Audiences Show or hide subtasks and content to certain participants…" at bounding box center [451, 362] width 856 height 584
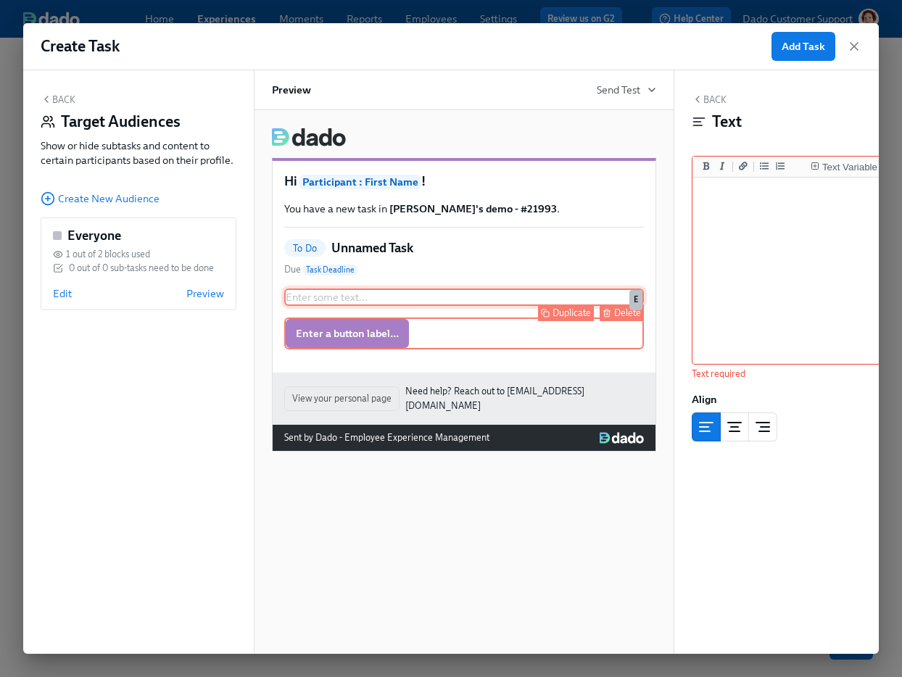
click at [613, 313] on button "Delete" at bounding box center [622, 313] width 44 height 17
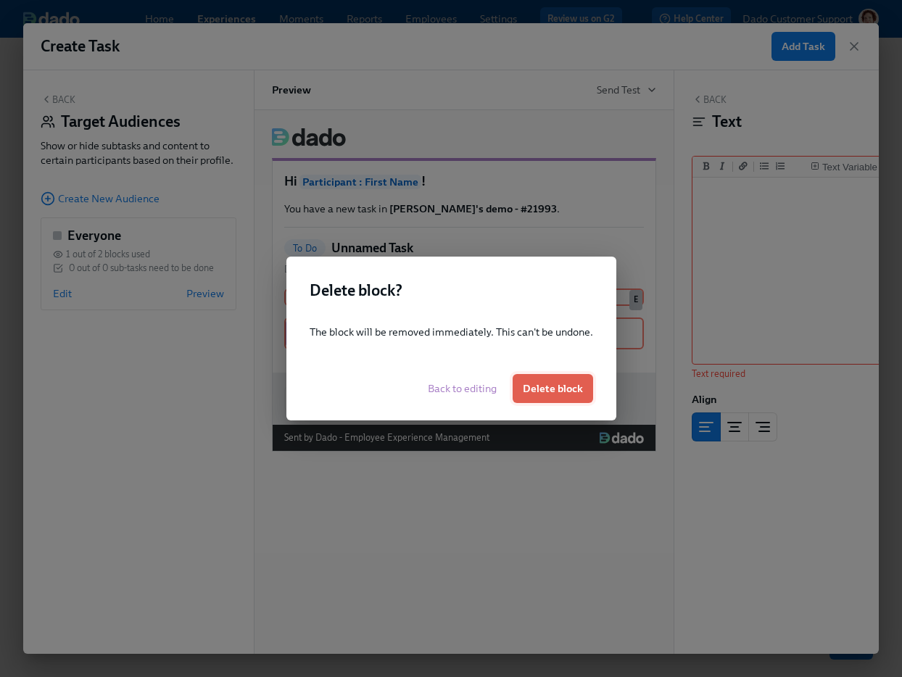
click at [558, 390] on span "Delete block" at bounding box center [553, 388] width 60 height 15
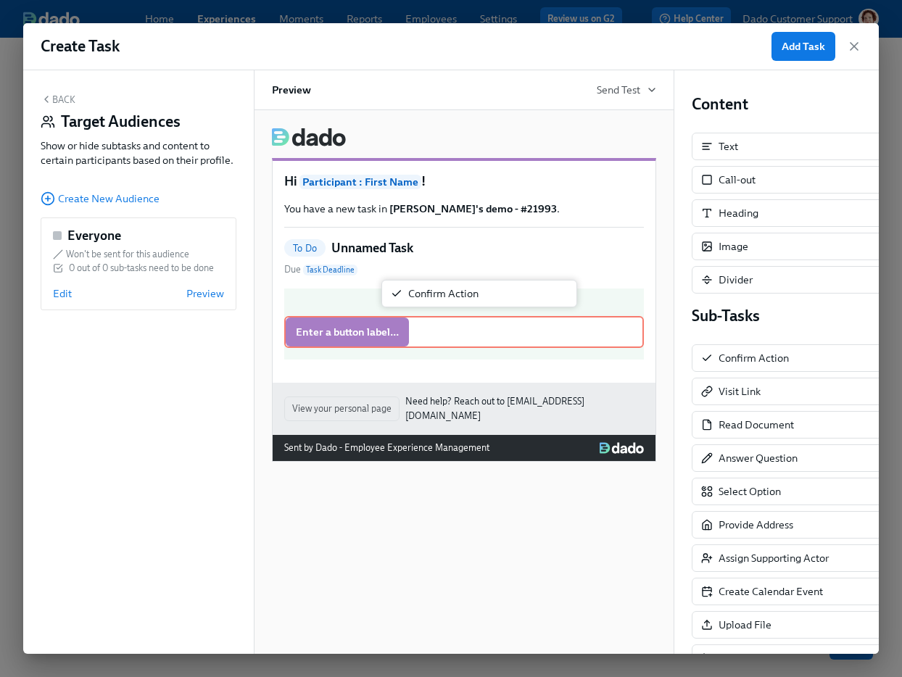
drag, startPoint x: 771, startPoint y: 366, endPoint x: 413, endPoint y: 289, distance: 366.4
click at [413, 289] on div "Back Target Audiences Show or hide subtasks and content to certain participants…" at bounding box center [451, 362] width 856 height 584
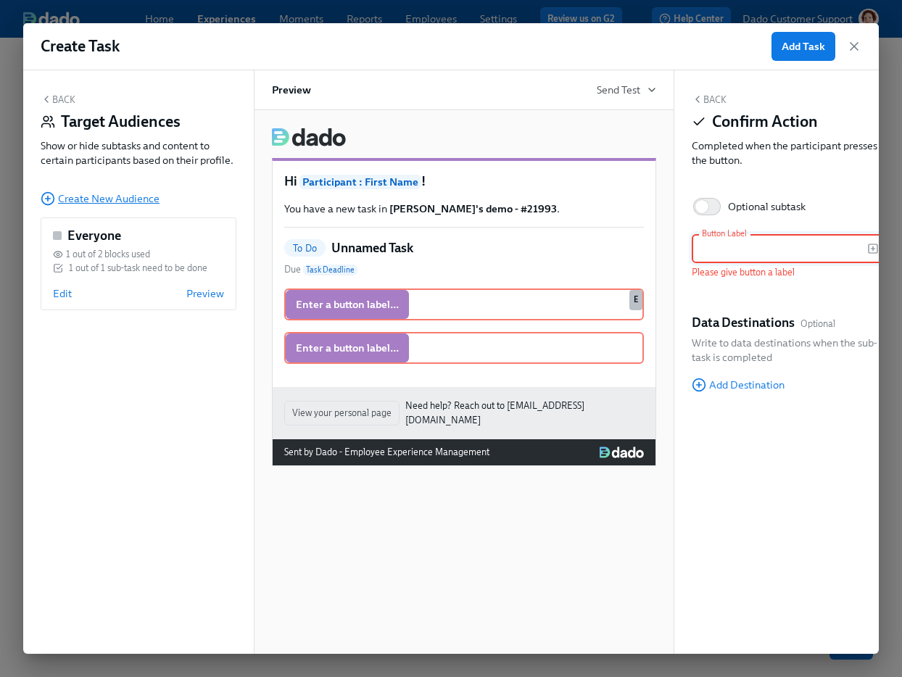
click at [66, 194] on span "Create New Audience" at bounding box center [100, 198] width 119 height 15
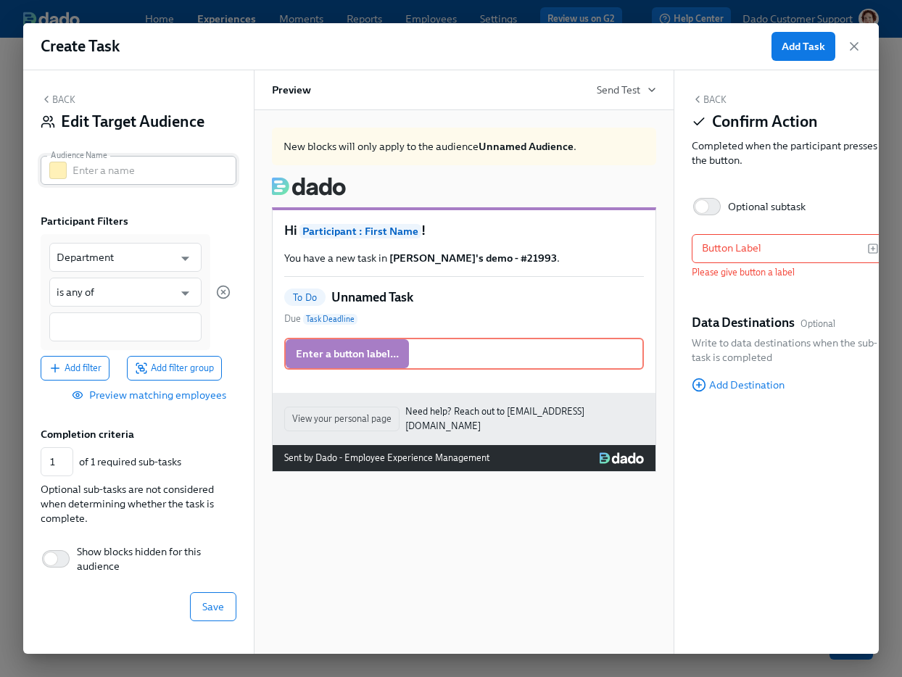
click at [96, 171] on input "text" at bounding box center [155, 170] width 164 height 29
type input "2nd TA"
click at [220, 609] on span "Save" at bounding box center [213, 607] width 22 height 15
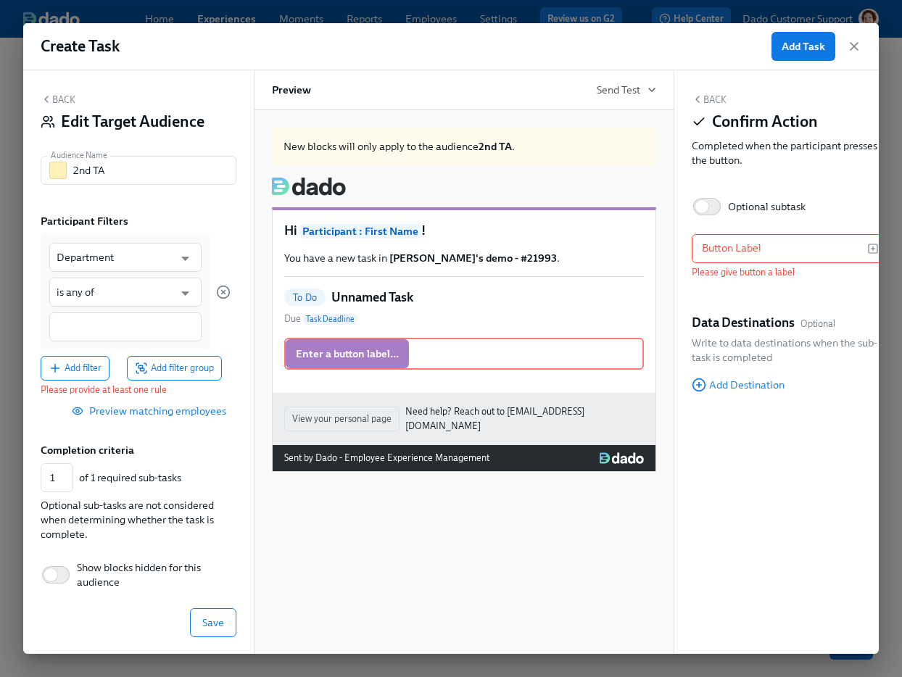
click at [125, 312] on div "Department ​ is any of ​" at bounding box center [126, 292] width 170 height 116
click at [125, 318] on div at bounding box center [125, 327] width 152 height 29
type input "ssa"
click at [209, 634] on button "Save" at bounding box center [213, 624] width 46 height 29
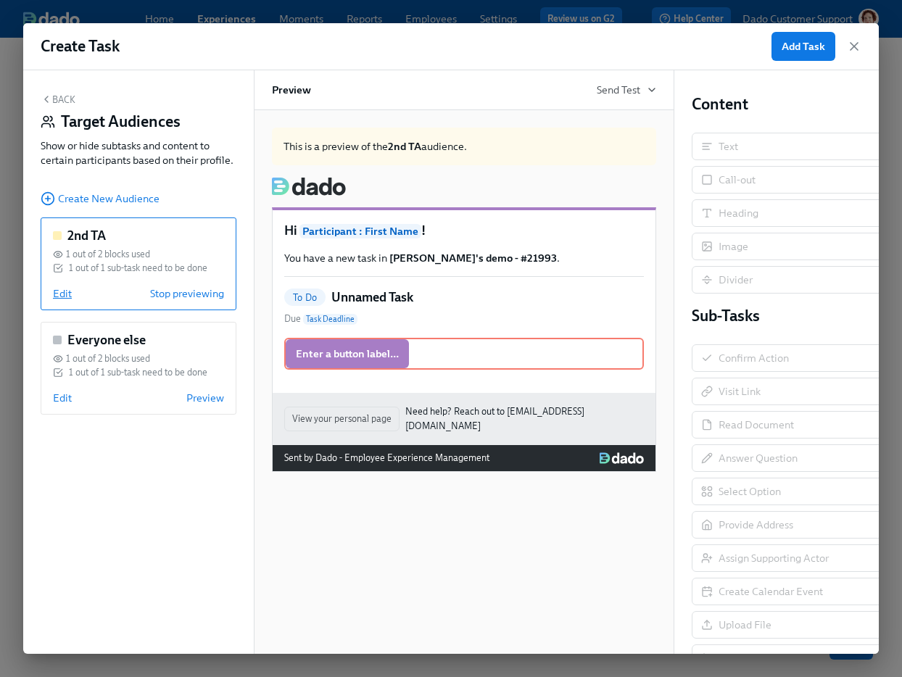
click at [57, 294] on span "Edit" at bounding box center [62, 293] width 19 height 15
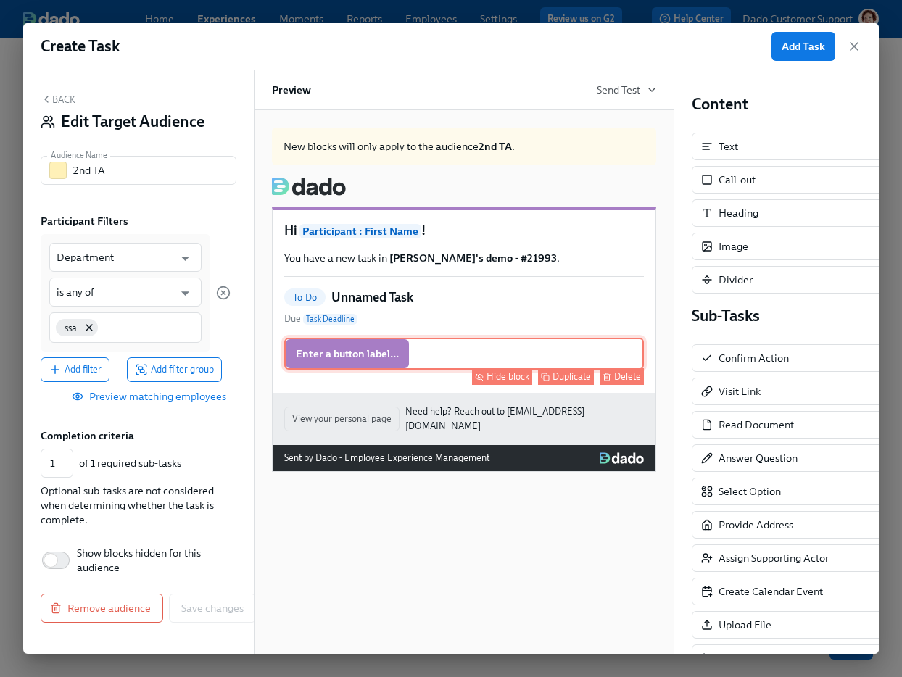
click at [521, 376] on div "Hide block" at bounding box center [508, 376] width 43 height 11
type input "0"
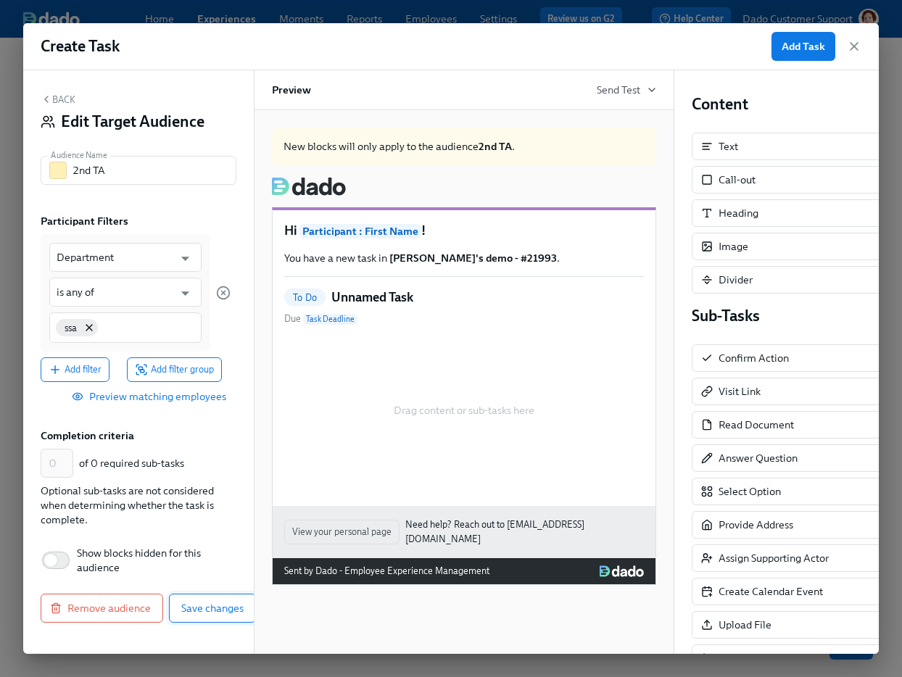
click at [210, 603] on span "Save changes" at bounding box center [212, 608] width 62 height 15
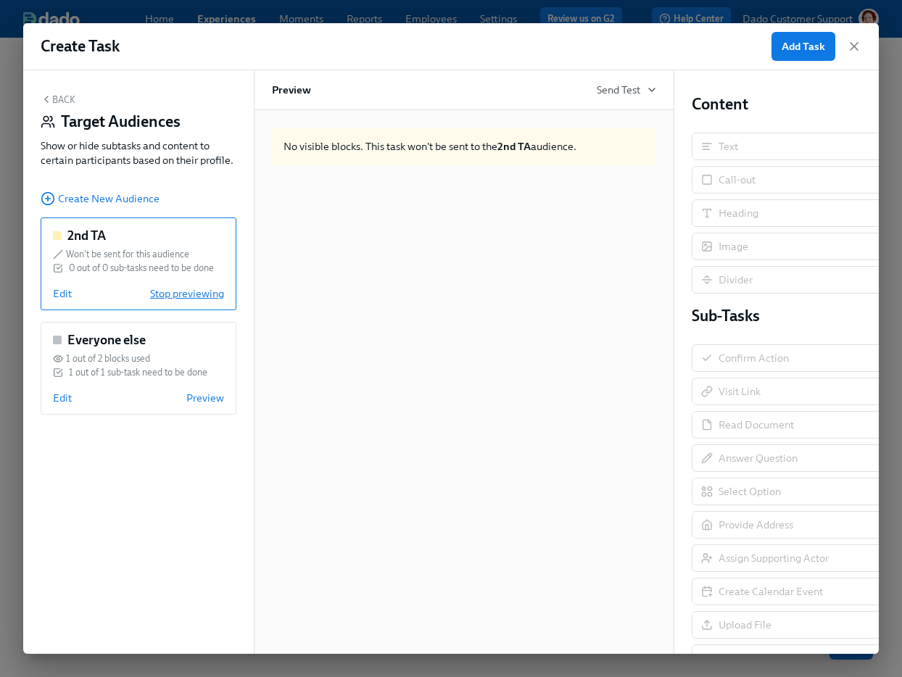
click at [186, 295] on span "Stop previewing" at bounding box center [187, 293] width 74 height 15
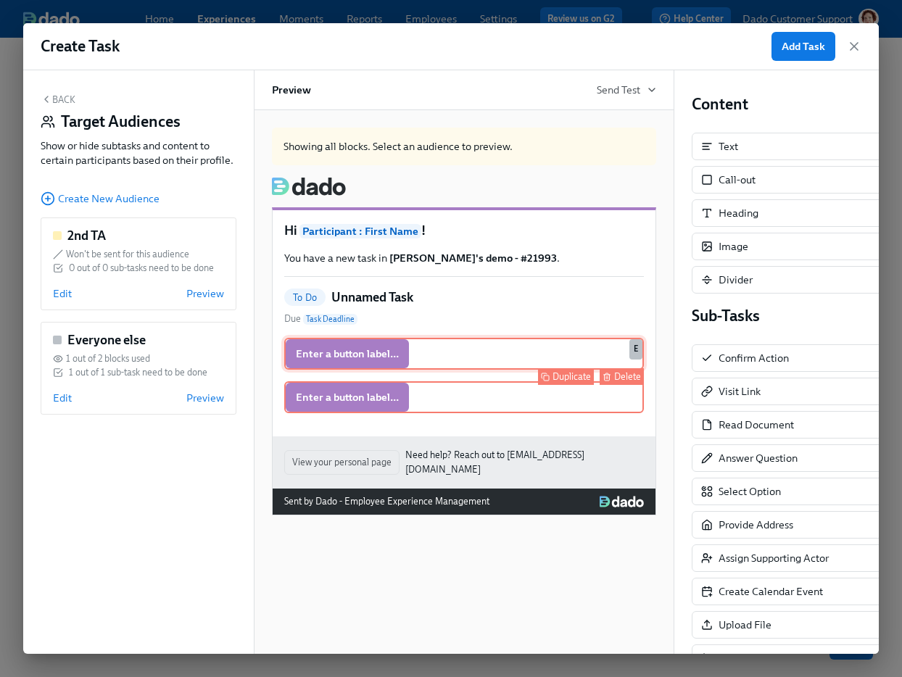
click at [617, 378] on div "Delete" at bounding box center [627, 376] width 27 height 11
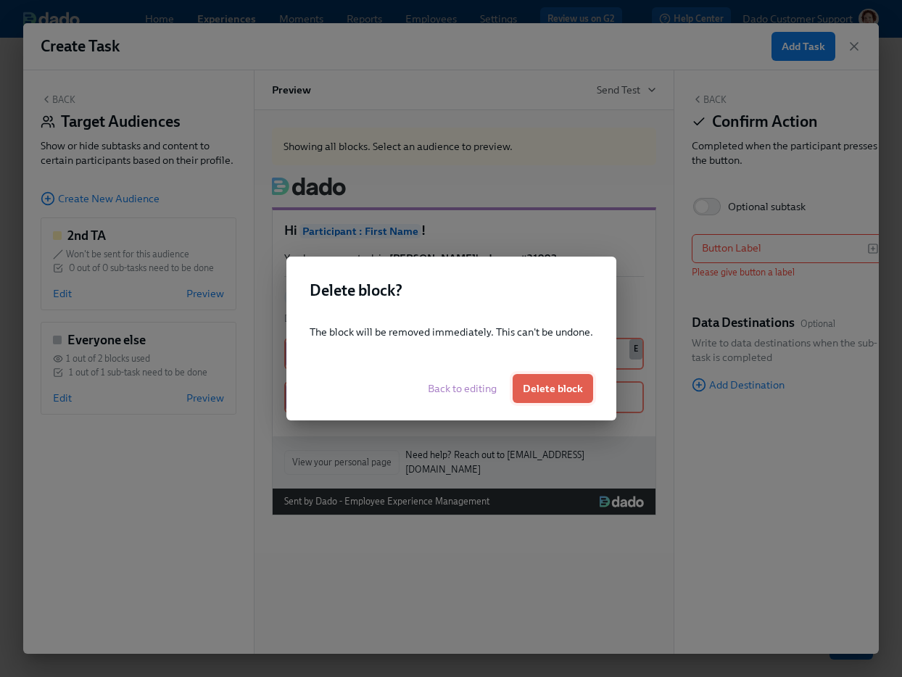
click at [545, 381] on span "Delete block" at bounding box center [553, 388] width 60 height 15
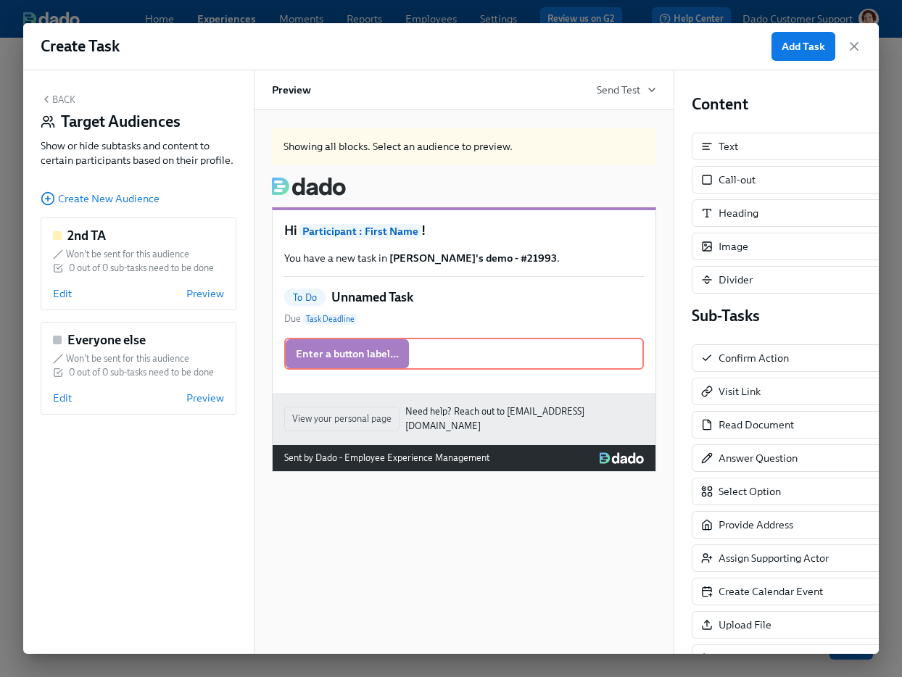
click at [147, 482] on div "Back Target Audiences Show or hide subtasks and content to certain participants…" at bounding box center [138, 362] width 231 height 584
click at [783, 57] on button "Add Task" at bounding box center [804, 46] width 64 height 29
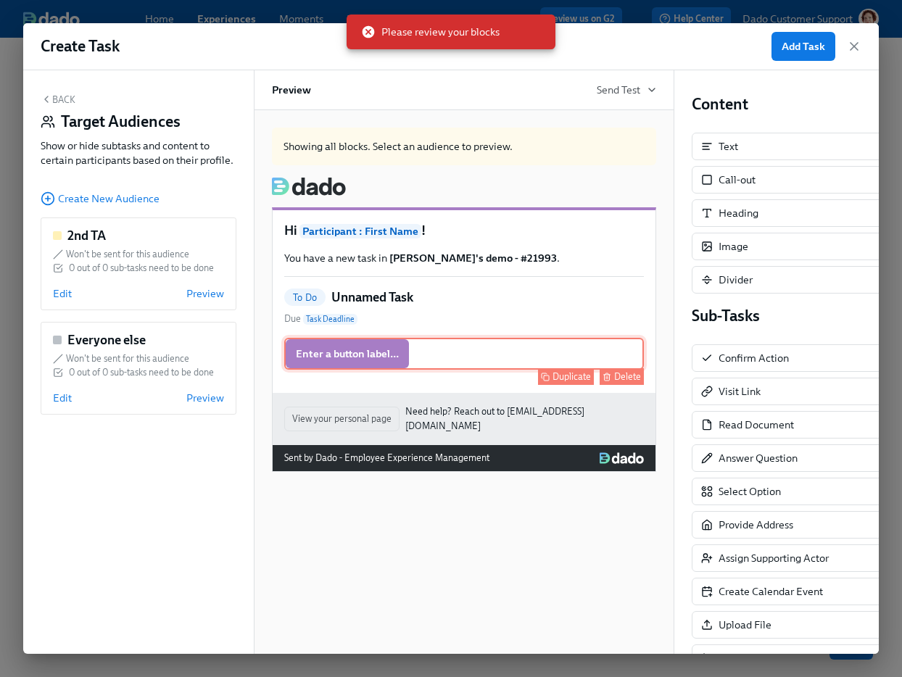
click at [538, 341] on div "Enter a button label... Duplicate Delete" at bounding box center [464, 354] width 360 height 32
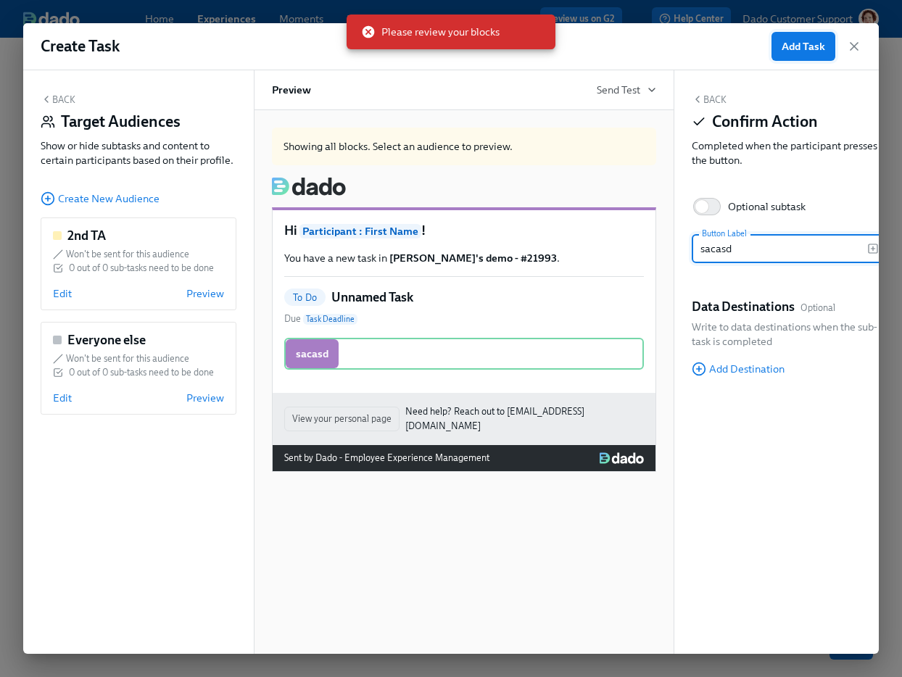
type input "sacasd"
click at [790, 46] on span "Add Task" at bounding box center [804, 46] width 44 height 15
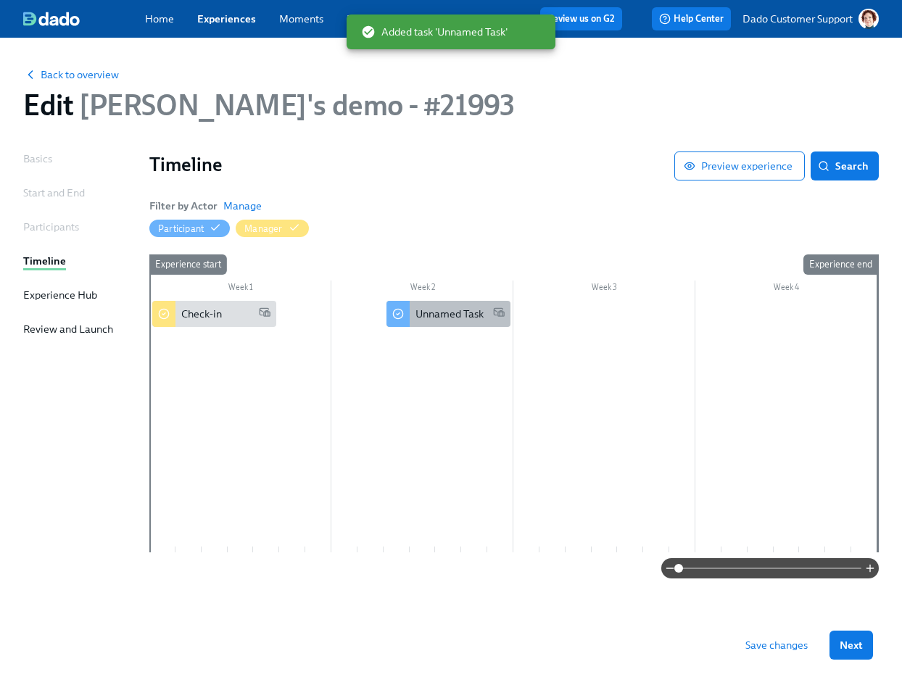
click at [413, 322] on div "Unnamed Task" at bounding box center [449, 314] width 124 height 26
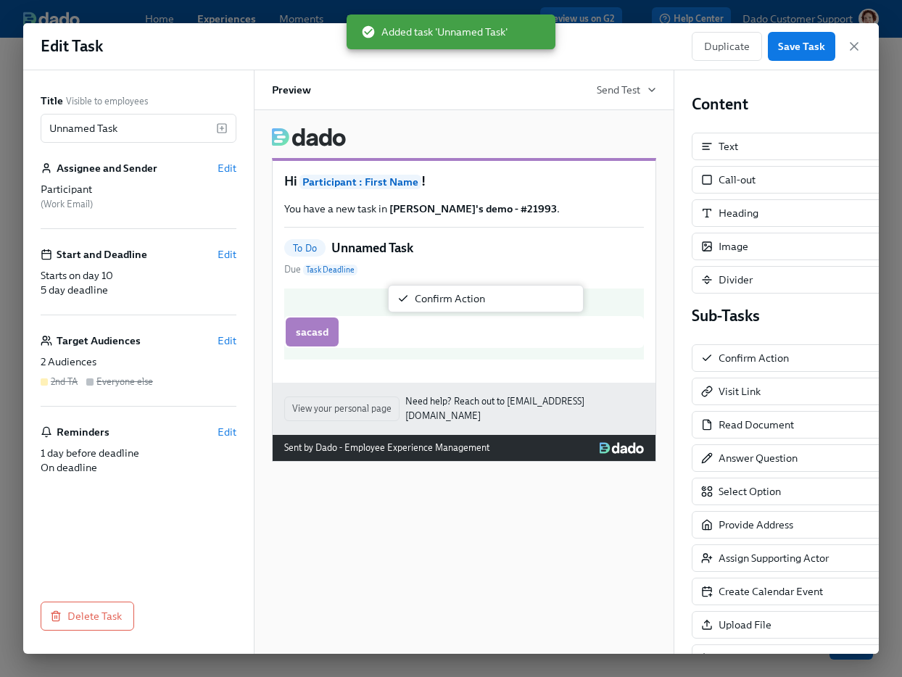
drag, startPoint x: 760, startPoint y: 362, endPoint x: 450, endPoint y: 302, distance: 316.0
click at [450, 302] on div "Title Visible to employees Unnamed Task ​ Assignee and Sender Edit Participant …" at bounding box center [451, 362] width 856 height 584
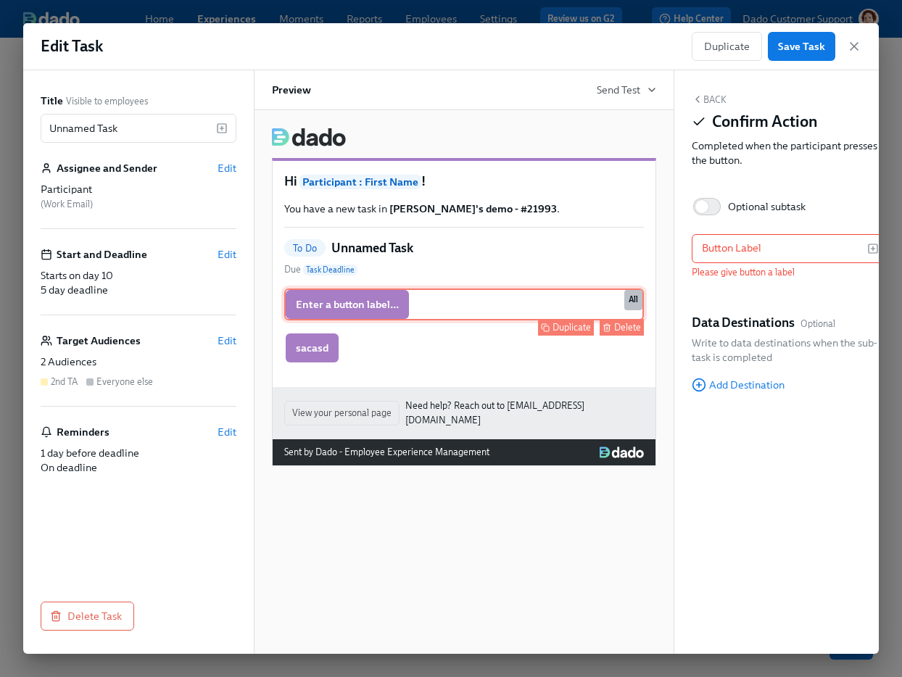
click at [628, 333] on button "Delete" at bounding box center [622, 327] width 44 height 17
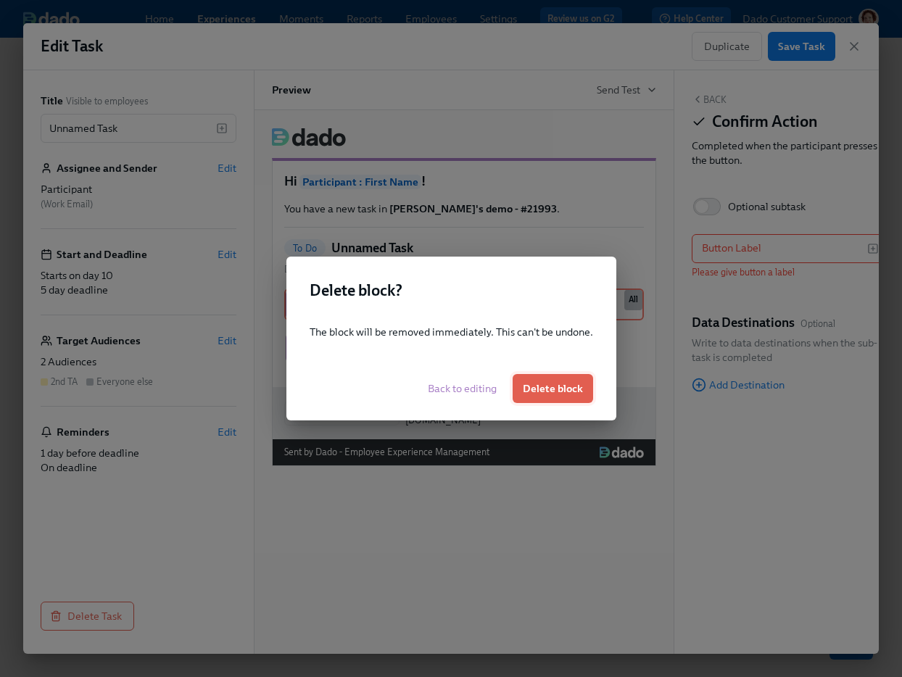
click at [577, 385] on span "Delete block" at bounding box center [553, 388] width 60 height 15
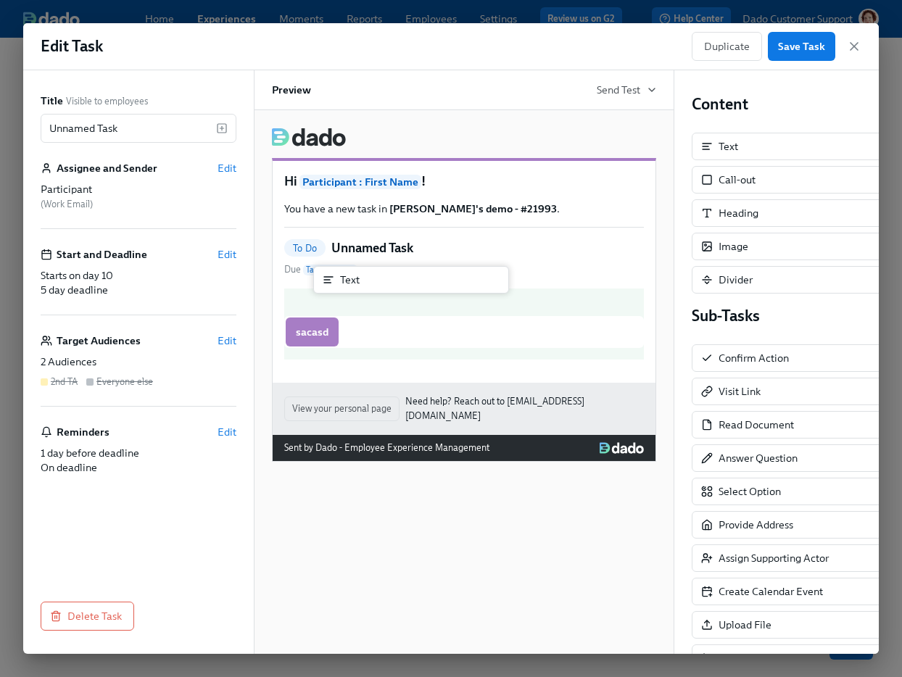
drag, startPoint x: 784, startPoint y: 144, endPoint x: 401, endPoint y: 278, distance: 405.7
click at [401, 278] on div "Title Visible to employees Unnamed Task ​ Assignee and Sender Edit Participant …" at bounding box center [451, 362] width 856 height 584
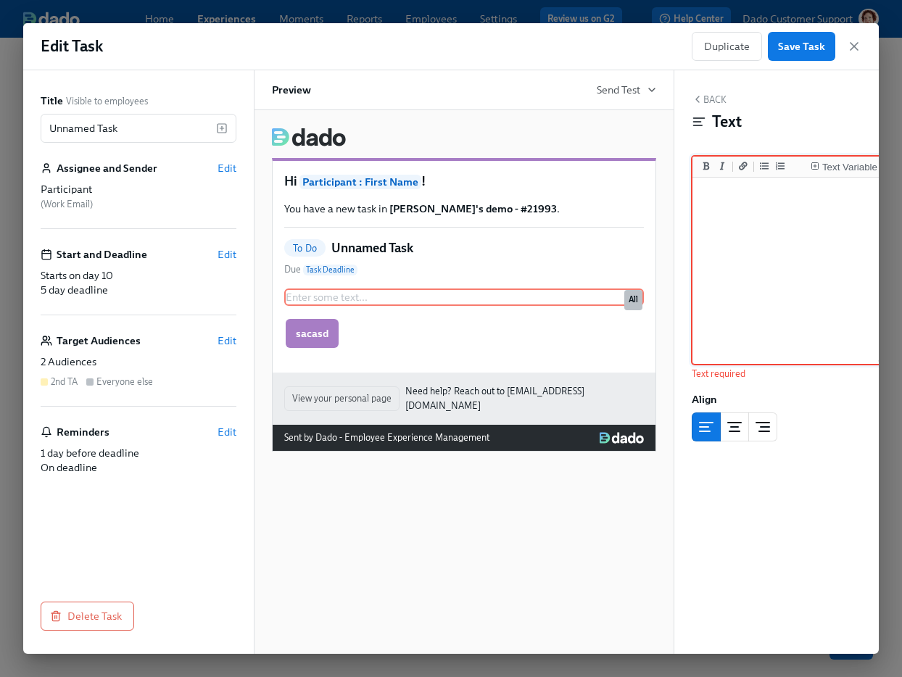
click at [550, 9] on div "Edit Task Duplicate Save Task Title Visible to employees Unnamed Task ​ Assigne…" at bounding box center [451, 338] width 902 height 677
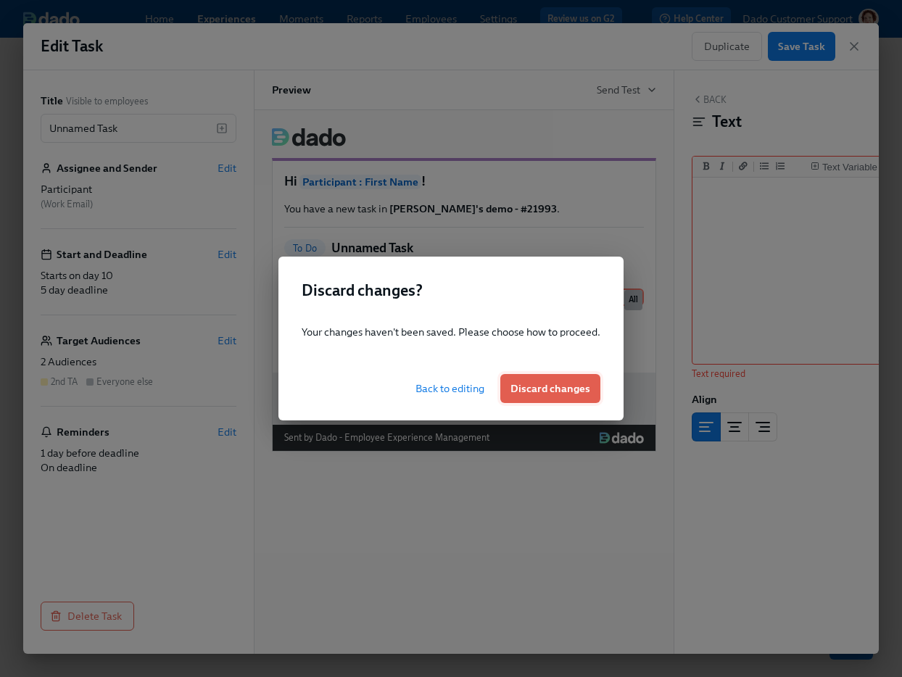
click at [563, 398] on button "Discard changes" at bounding box center [550, 388] width 100 height 29
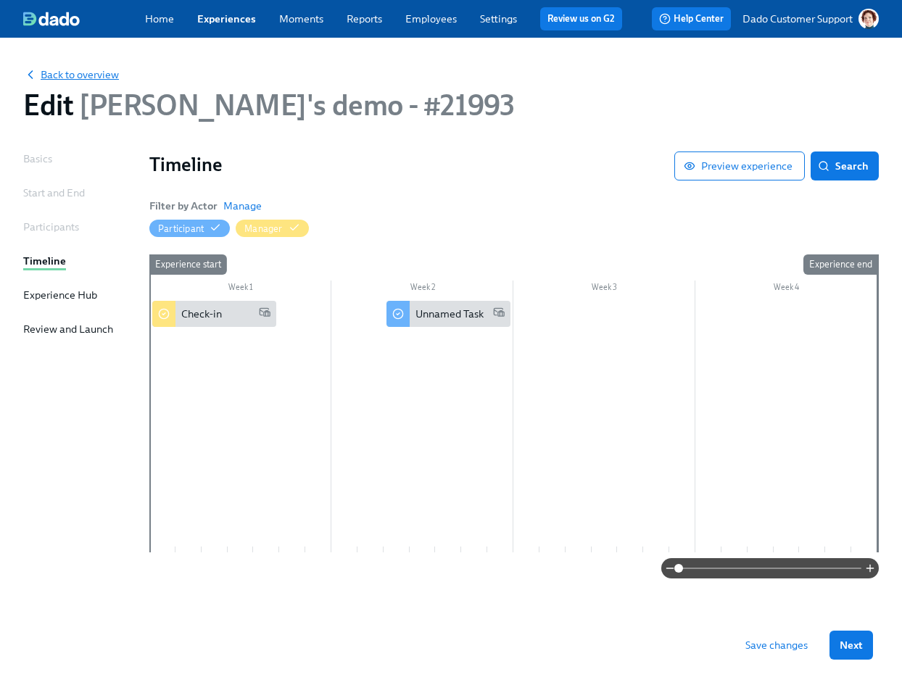
click at [94, 67] on span "Back to overview" at bounding box center [71, 74] width 96 height 15
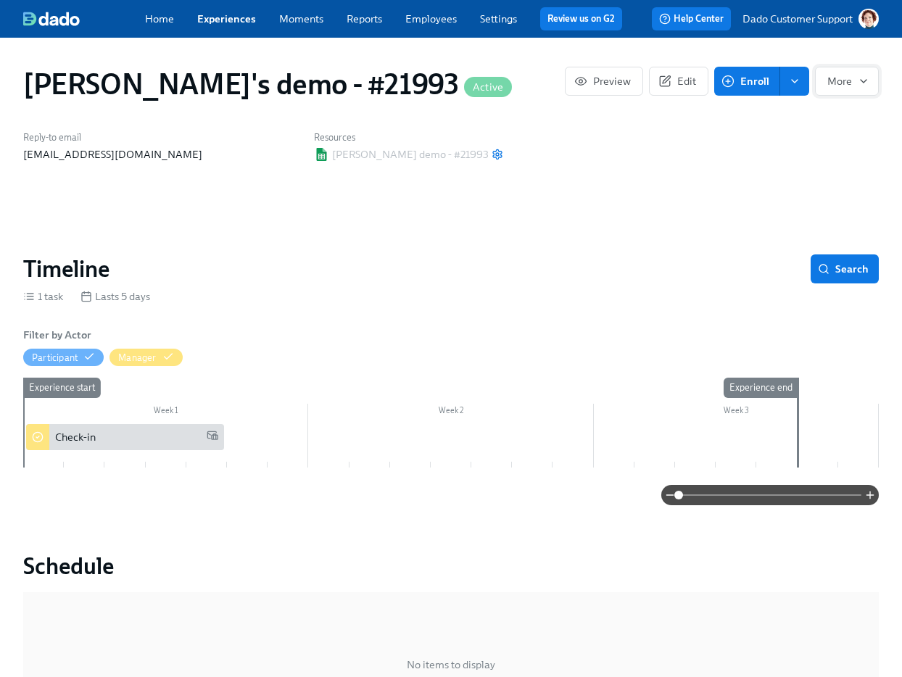
click at [854, 91] on button "More" at bounding box center [847, 81] width 64 height 29
click at [838, 170] on span "Import CSV" at bounding box center [839, 175] width 51 height 15
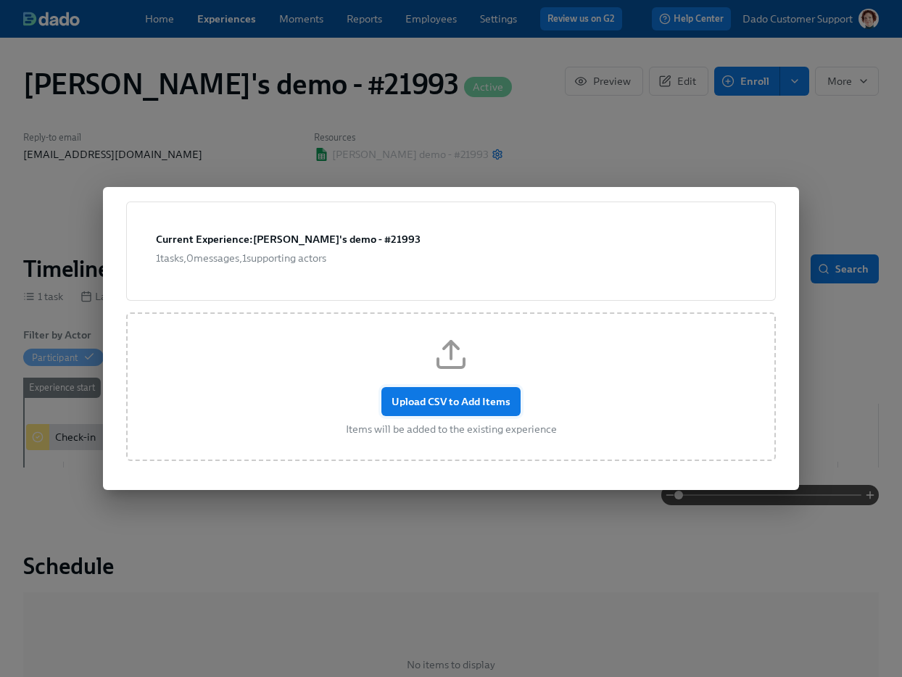
click at [448, 403] on span "Upload CSV to Add Items" at bounding box center [451, 402] width 119 height 15
click at [0, 0] on input "Upload CSV to Add Items" at bounding box center [0, 0] width 0 height 0
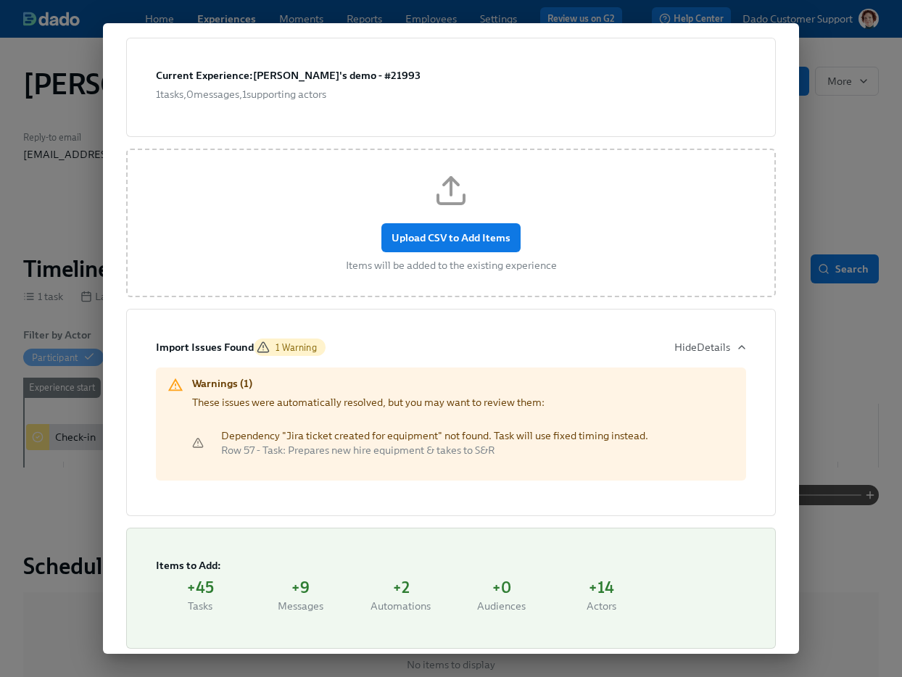
scroll to position [53, 0]
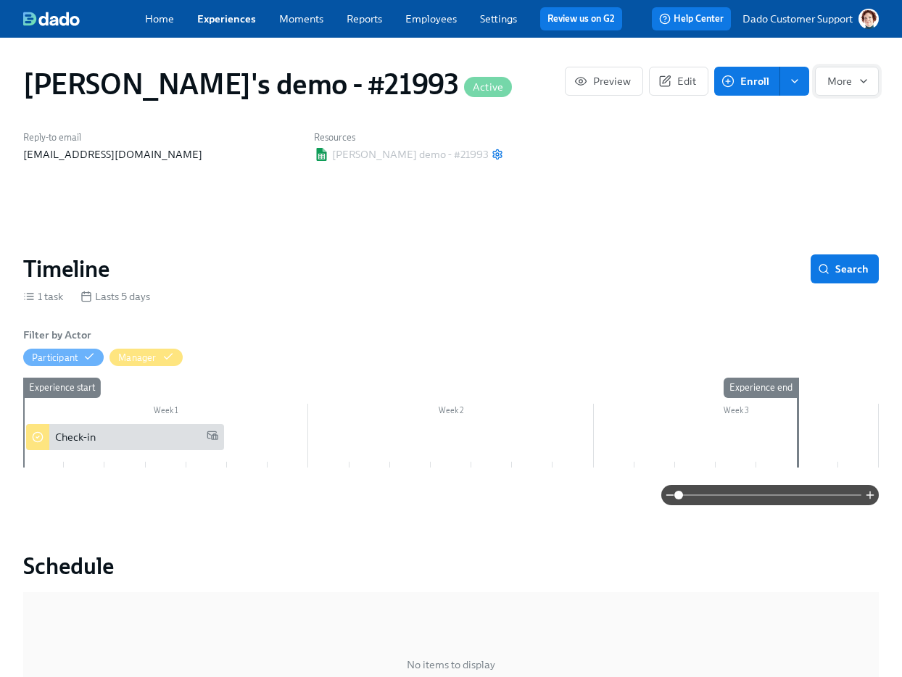
click at [833, 78] on span "More" at bounding box center [846, 81] width 39 height 15
click at [819, 176] on span "Import CSV" at bounding box center [839, 175] width 51 height 15
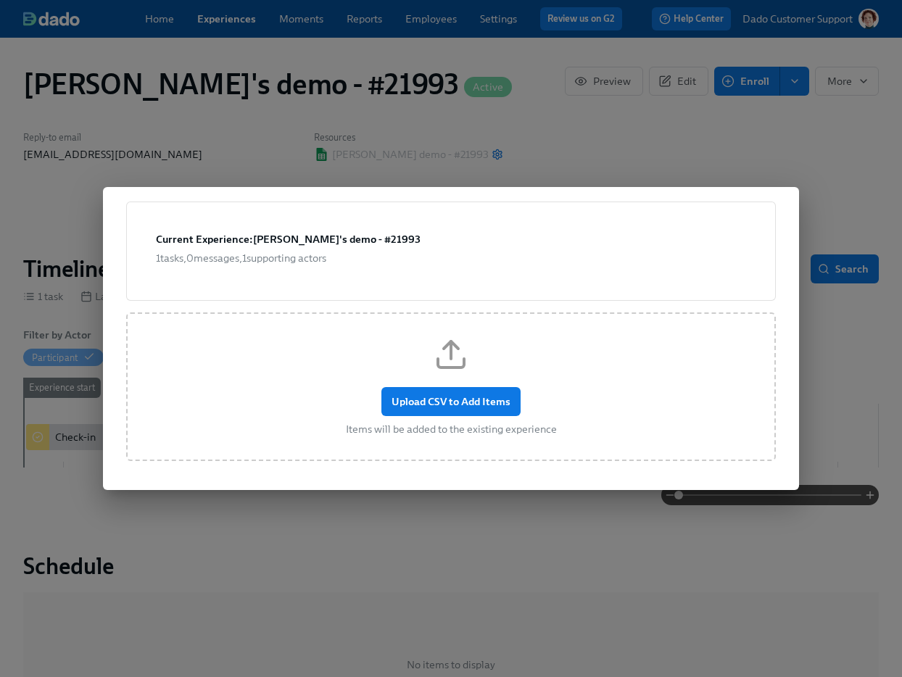
click at [440, 380] on div "Upload CSV to Add Items Items will be added to the existing experience" at bounding box center [451, 387] width 650 height 149
click at [421, 394] on span "Upload CSV to Add Items" at bounding box center [450, 401] width 139 height 29
click at [0, 0] on input "Upload CSV to Add Items" at bounding box center [0, 0] width 0 height 0
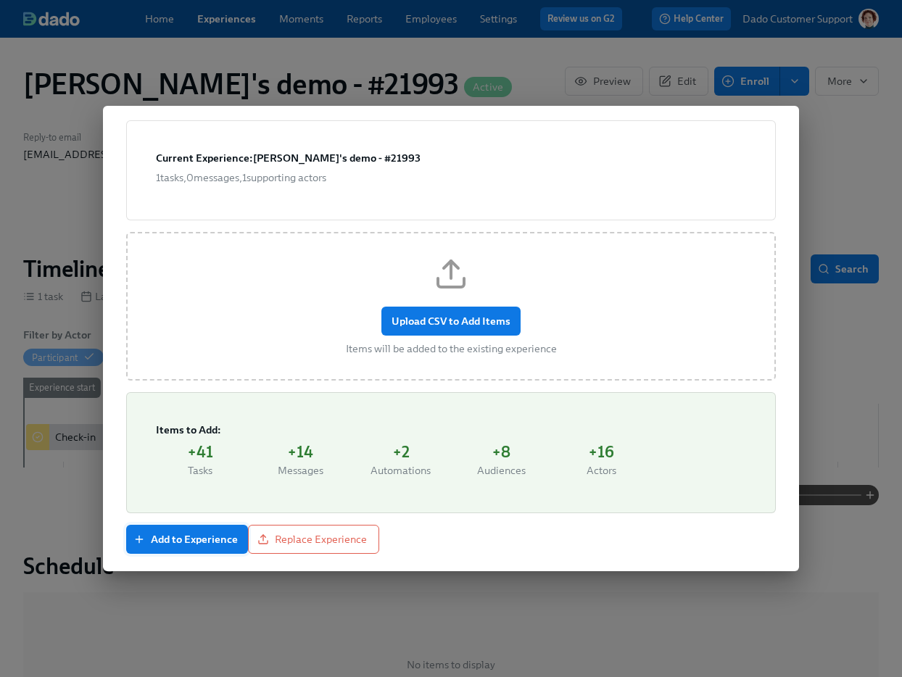
click at [191, 538] on span "Add to Experience" at bounding box center [187, 539] width 102 height 15
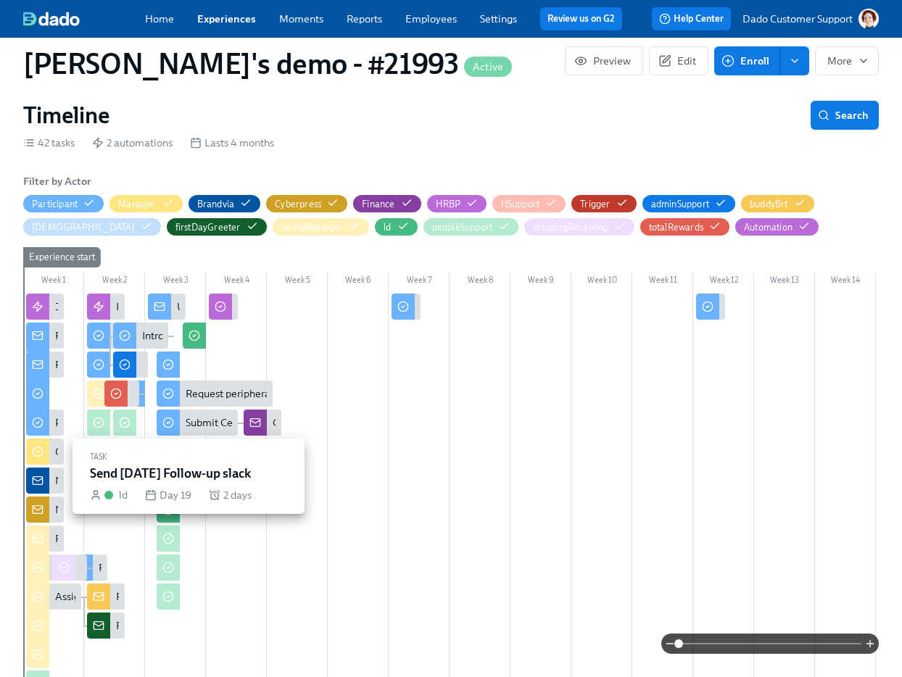
scroll to position [517, 0]
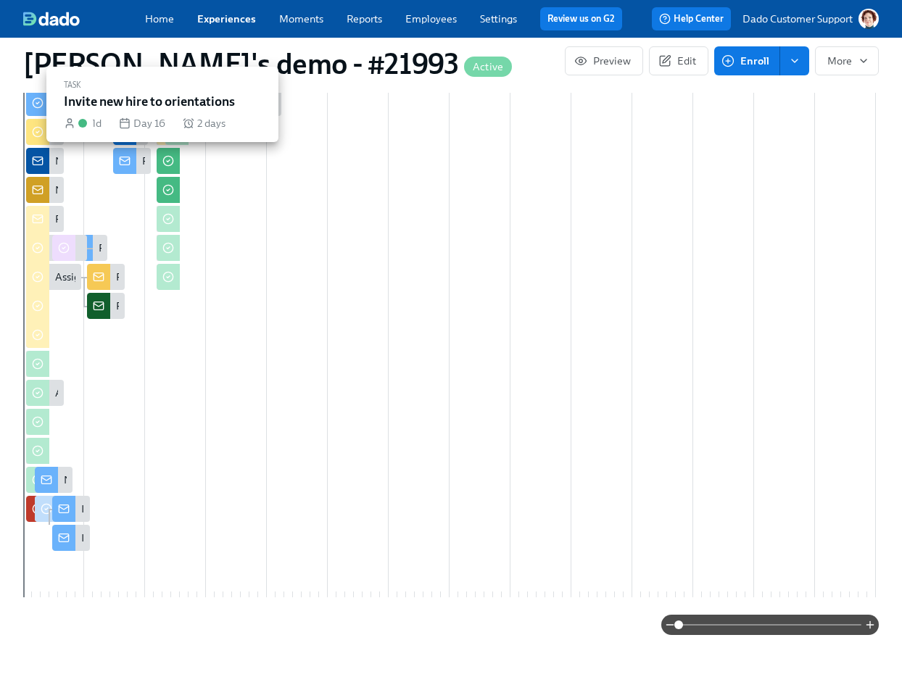
click at [174, 164] on div at bounding box center [168, 161] width 23 height 26
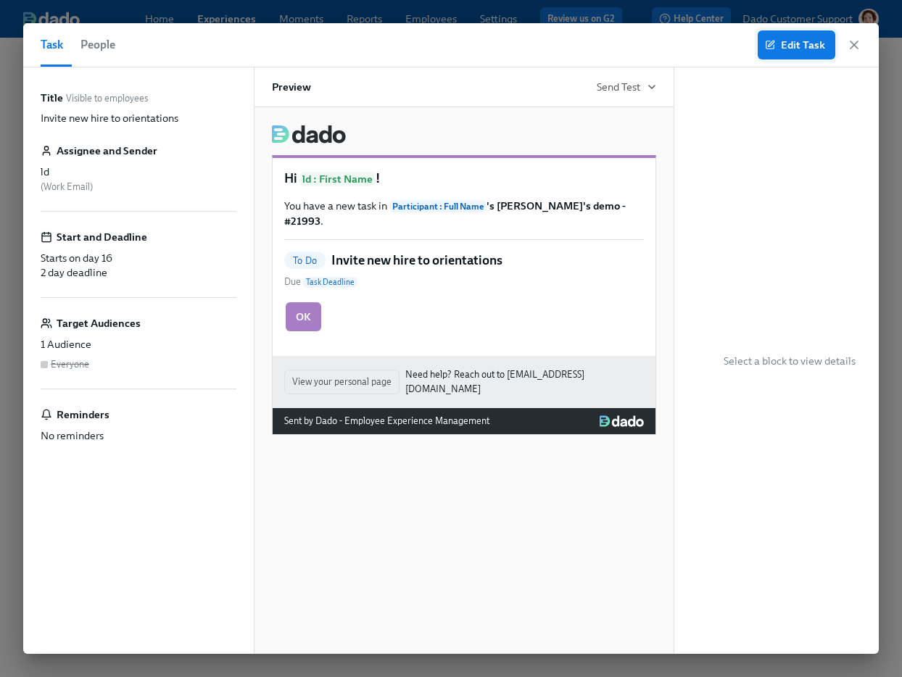
click at [791, 46] on span "Edit Task" at bounding box center [796, 45] width 57 height 15
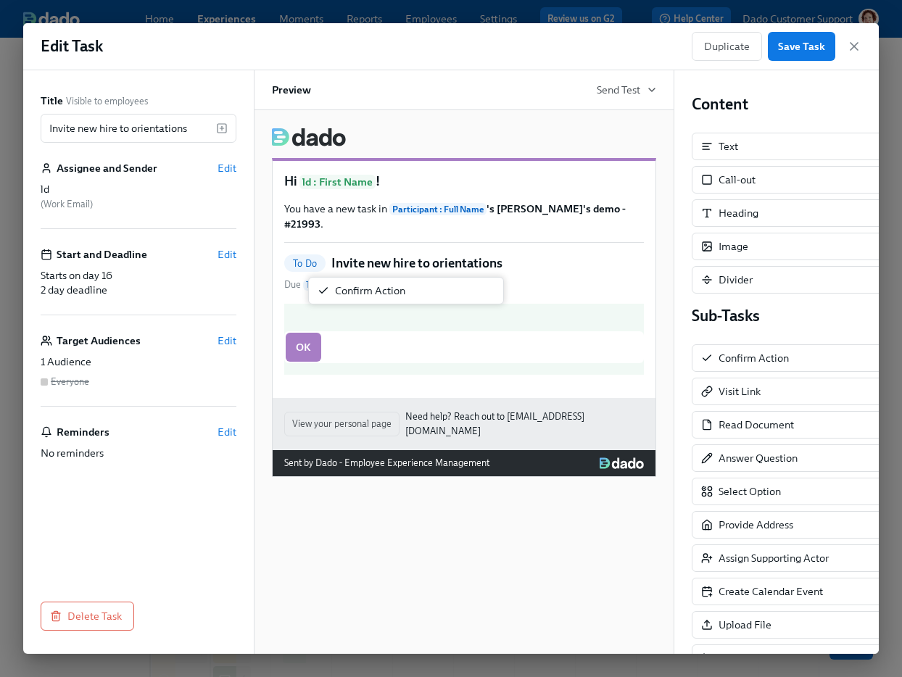
drag, startPoint x: 752, startPoint y: 354, endPoint x: 371, endPoint y: 286, distance: 386.7
click at [370, 286] on div "Title Visible to employees Invite new hire to orientations ​ Assignee and Sende…" at bounding box center [451, 362] width 856 height 584
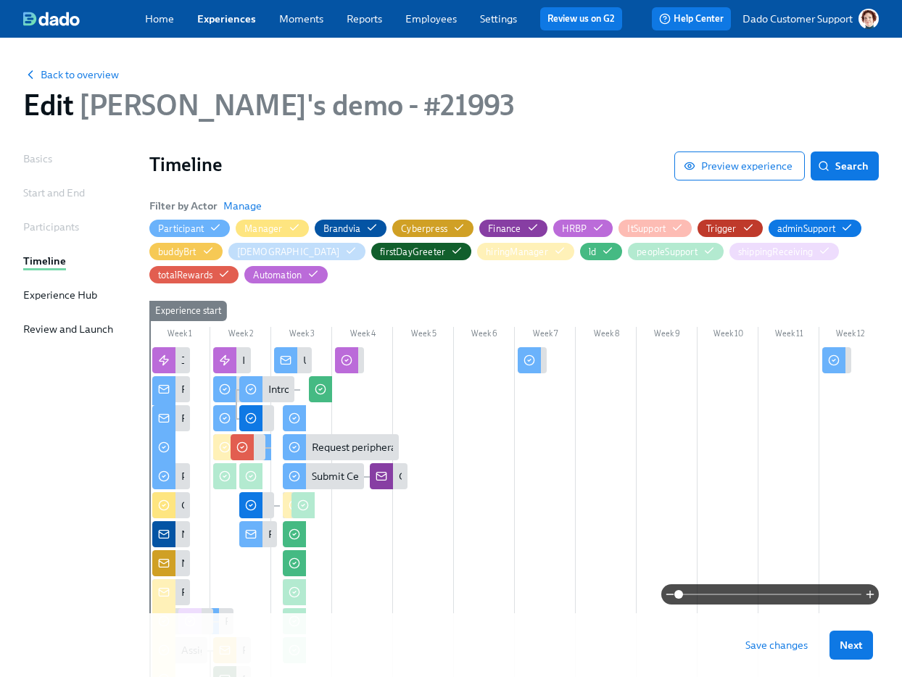
click at [78, 67] on div "Back to overview" at bounding box center [451, 74] width 856 height 15
click at [75, 72] on span "Back to overview" at bounding box center [71, 74] width 96 height 15
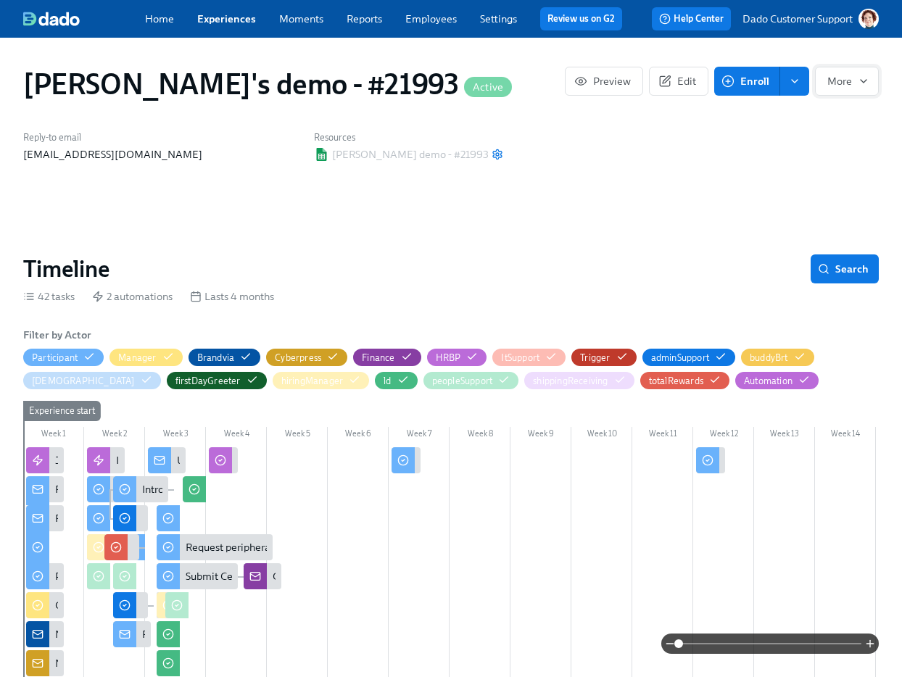
click at [817, 86] on button "More" at bounding box center [847, 81] width 64 height 29
click at [840, 118] on span "Stop" at bounding box center [839, 116] width 51 height 15
click at [839, 170] on span "Archive" at bounding box center [839, 175] width 51 height 15
